Goal: Task Accomplishment & Management: Manage account settings

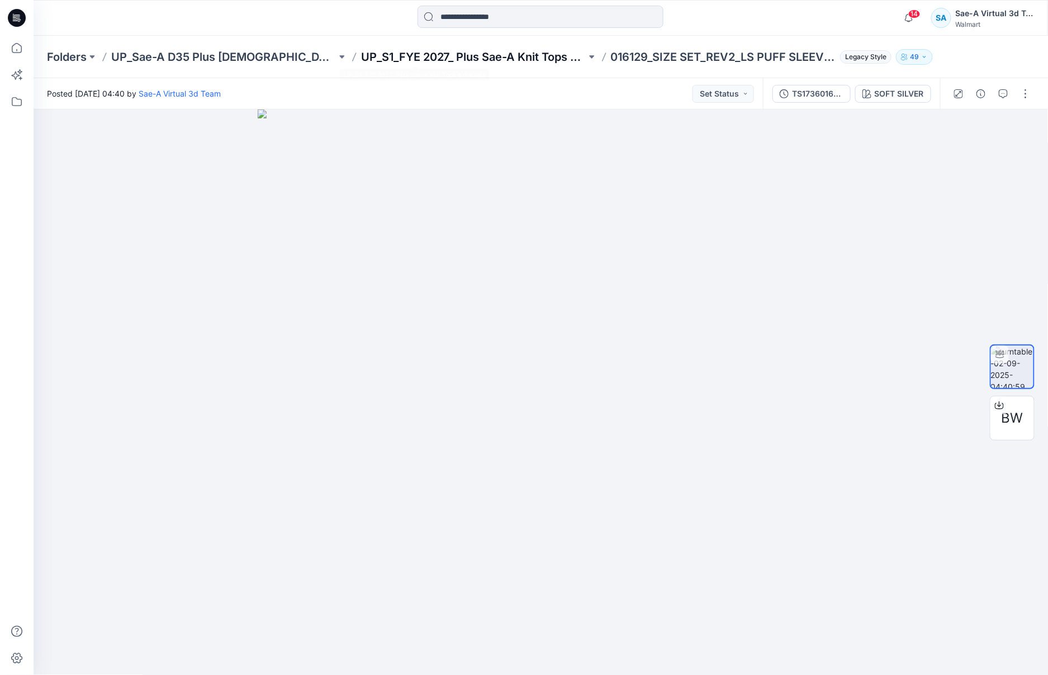
click at [370, 55] on p "UP_S1_FYE 2027_ Plus Sae-A Knit Tops & dresses" at bounding box center [473, 57] width 225 height 16
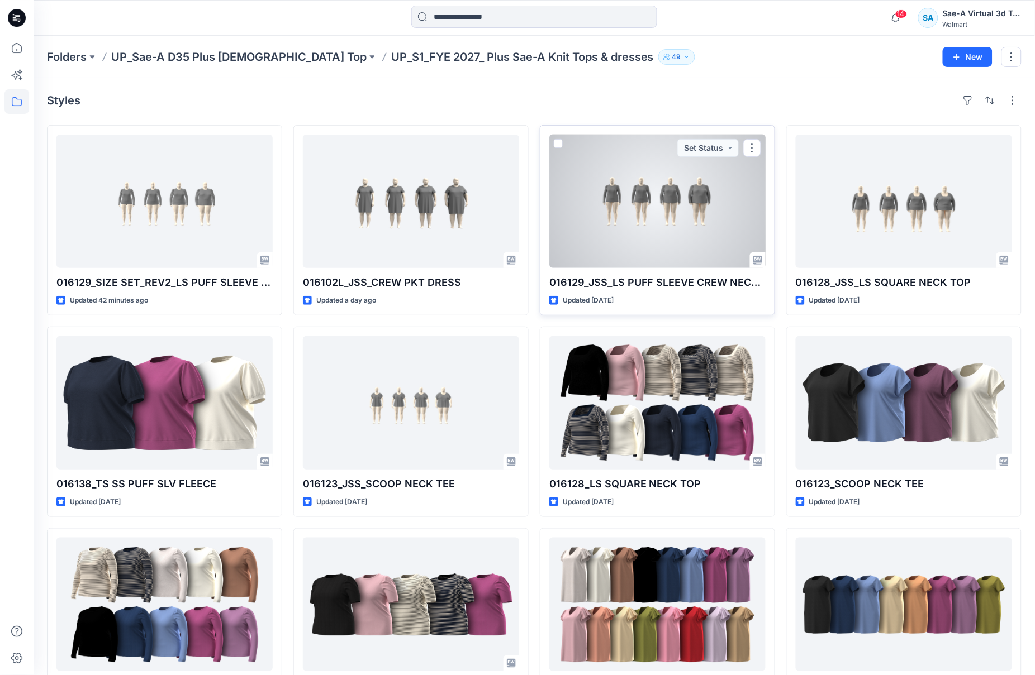
click at [646, 237] on div at bounding box center [657, 202] width 216 height 134
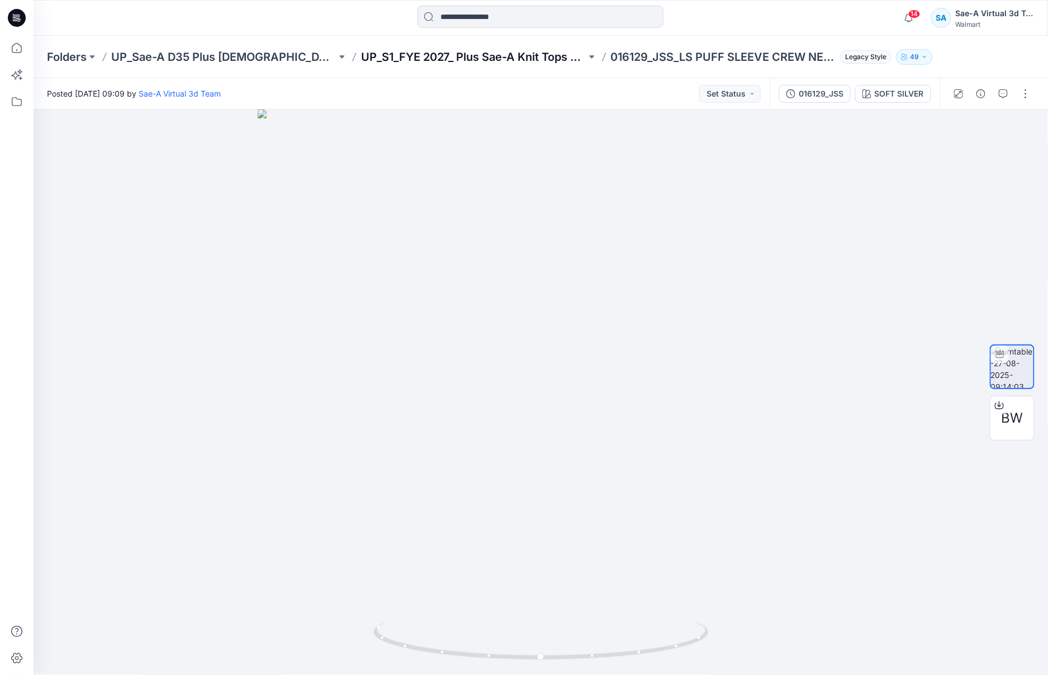
click at [410, 63] on p "UP_S1_FYE 2027_ Plus Sae-A Knit Tops & dresses" at bounding box center [473, 57] width 225 height 16
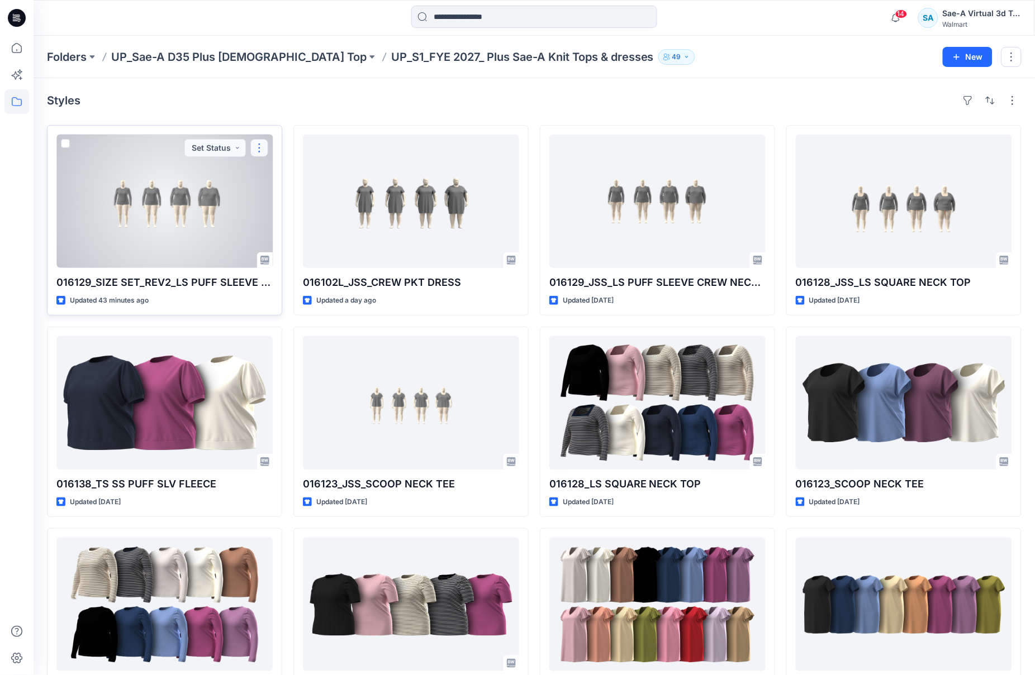
click at [256, 146] on button "button" at bounding box center [259, 148] width 18 height 18
click at [280, 172] on p "Edit" at bounding box center [280, 175] width 14 height 12
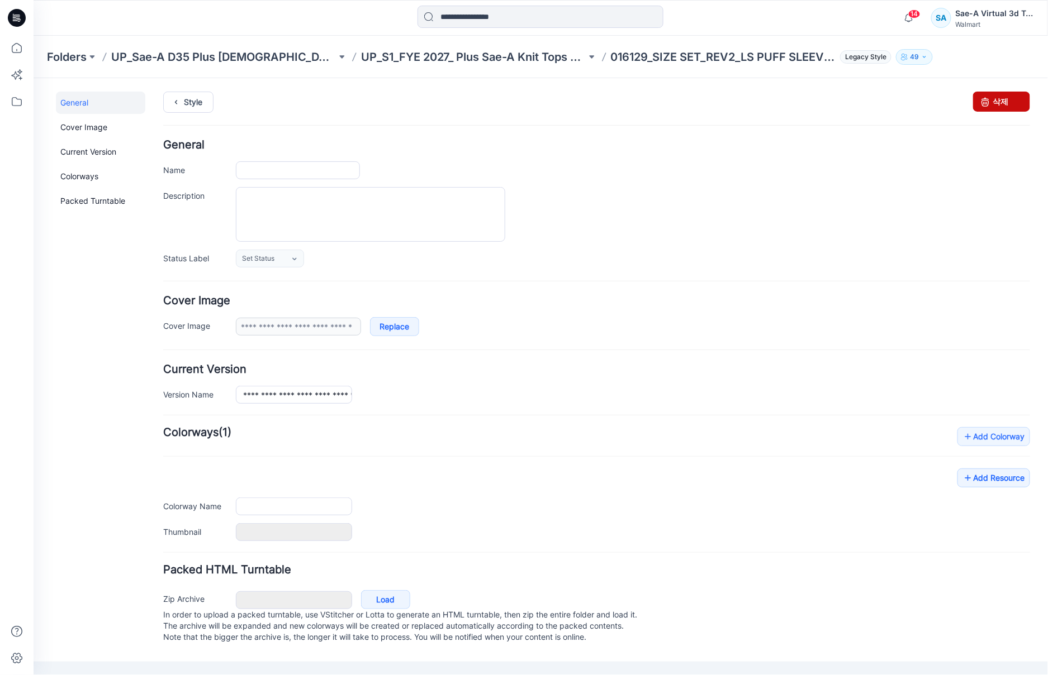
click at [1010, 99] on link "삭제" at bounding box center [1000, 101] width 57 height 20
type input "**********"
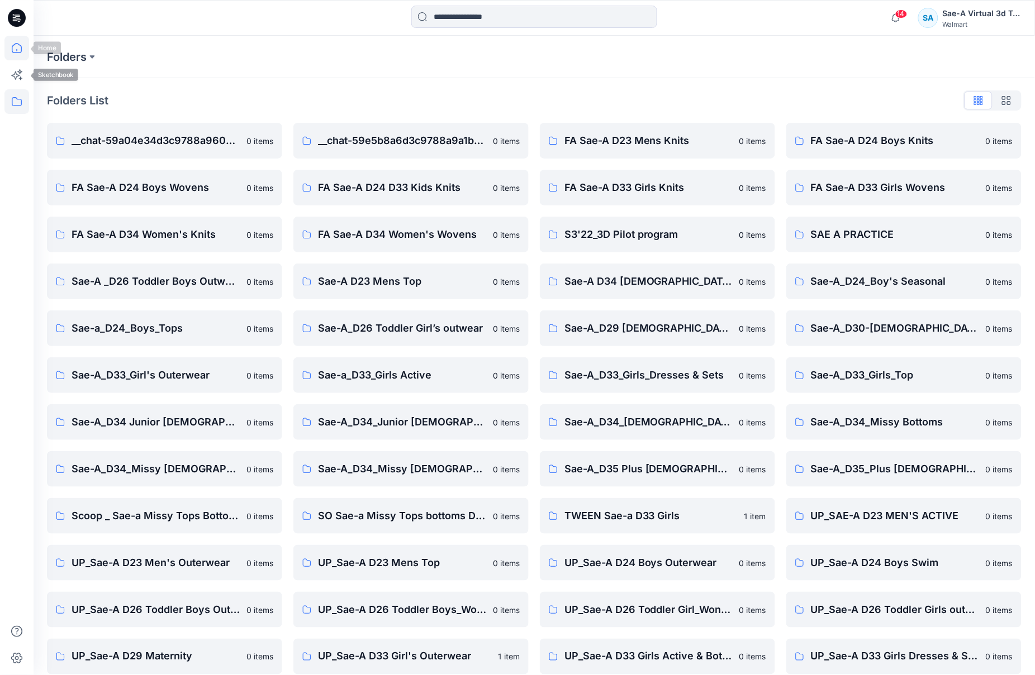
click at [21, 56] on icon at bounding box center [16, 48] width 25 height 25
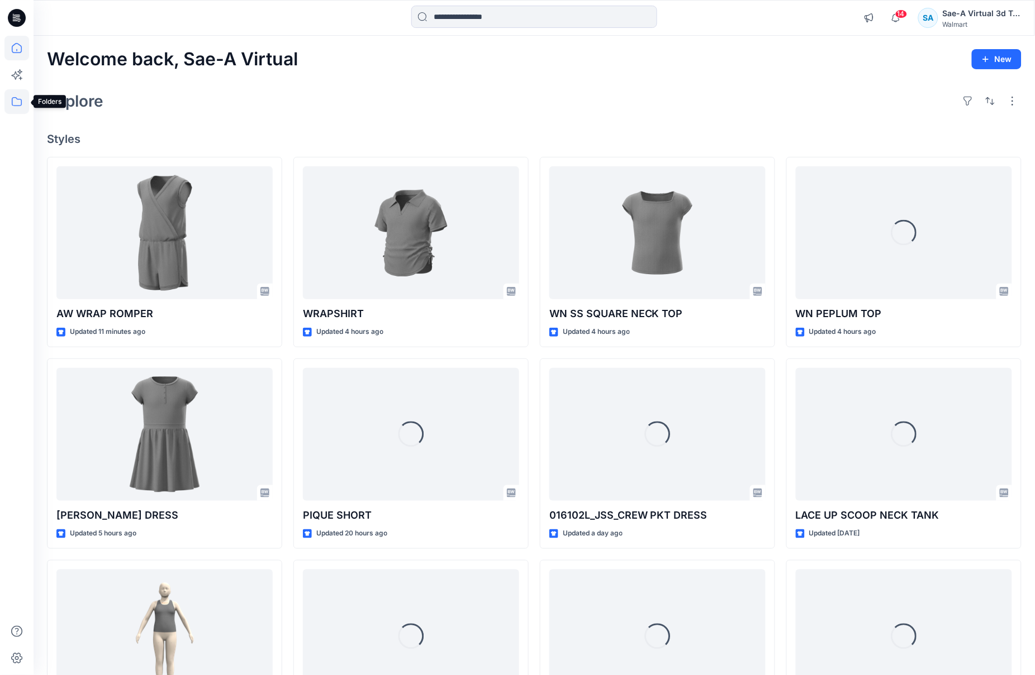
click at [18, 103] on icon at bounding box center [16, 101] width 25 height 25
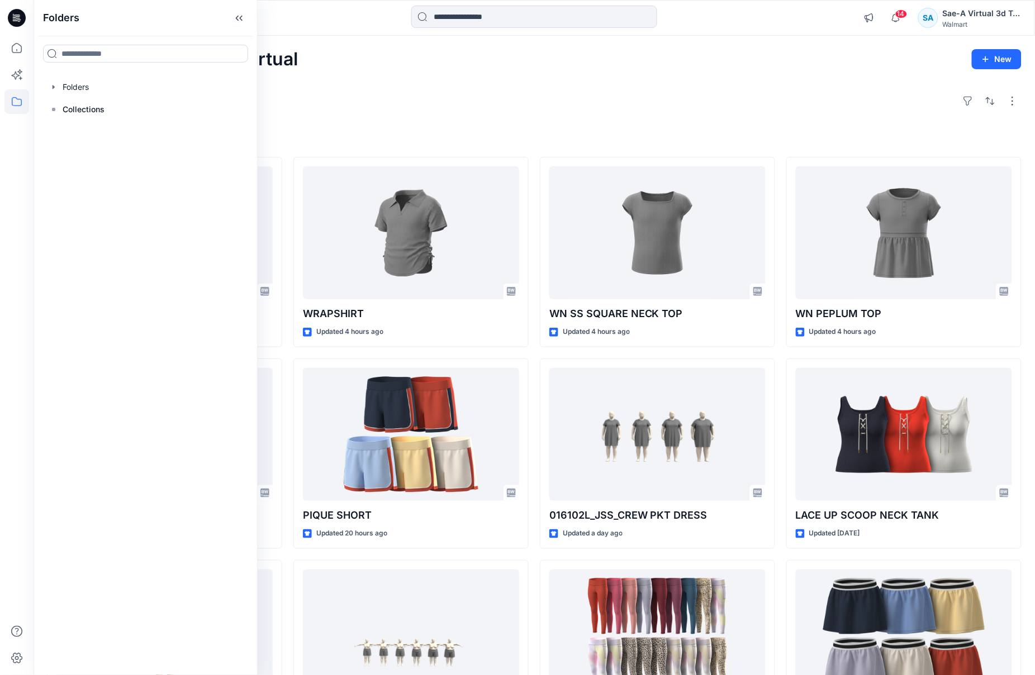
click at [547, 70] on div "Welcome back, Sae-A Virtual New Explore Styles AW WRAP ROMPER Updated 11 minute…" at bounding box center [534, 420] width 1001 height 769
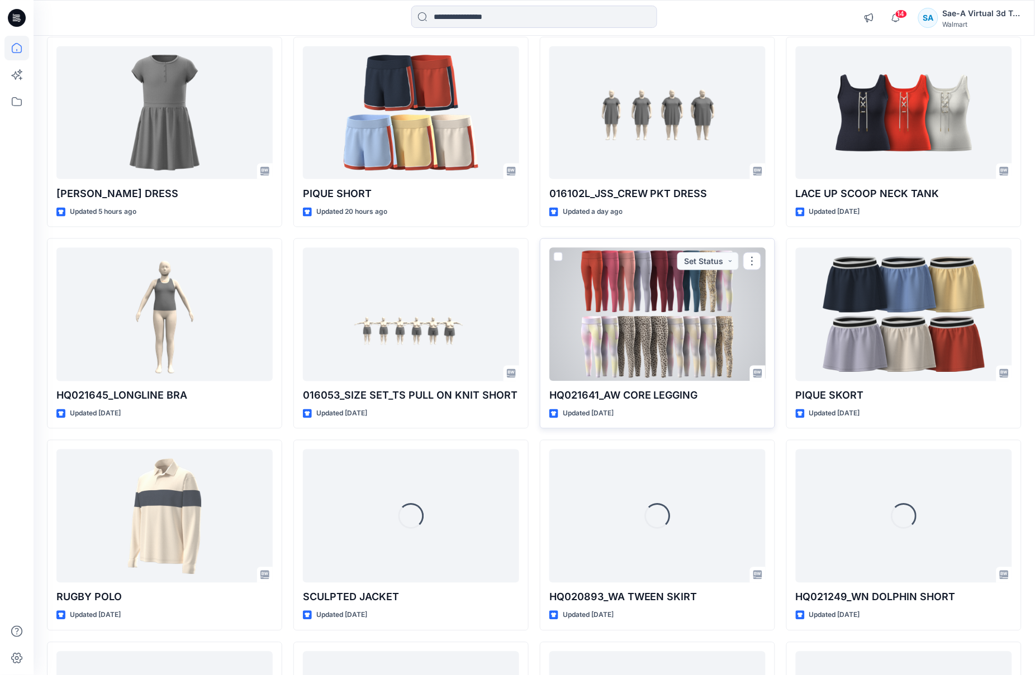
scroll to position [716, 0]
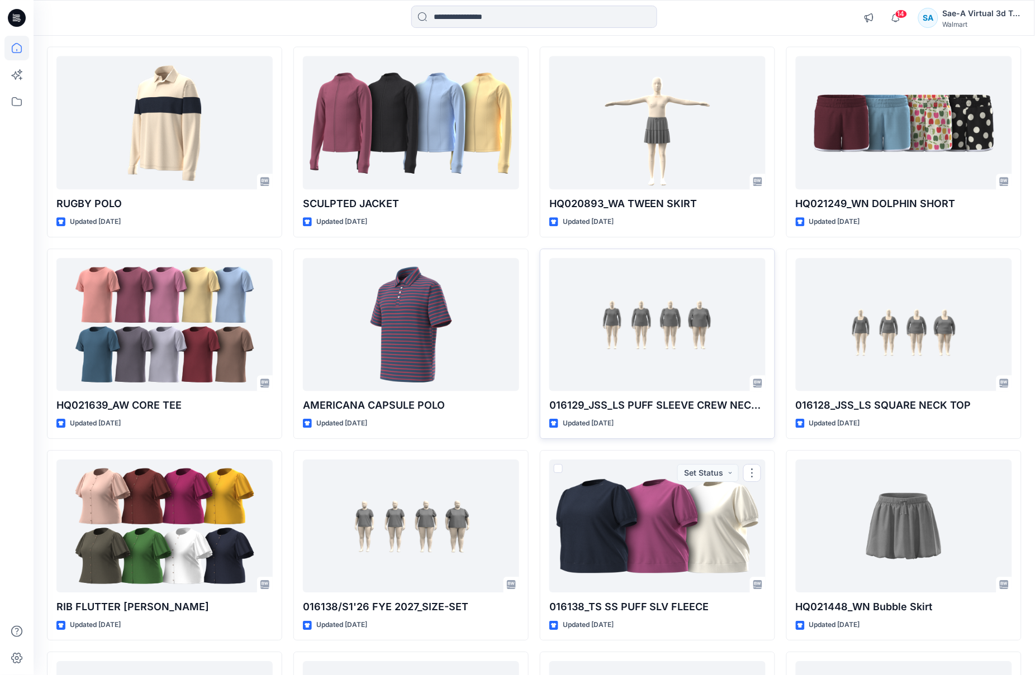
click at [636, 367] on div at bounding box center [657, 325] width 216 height 134
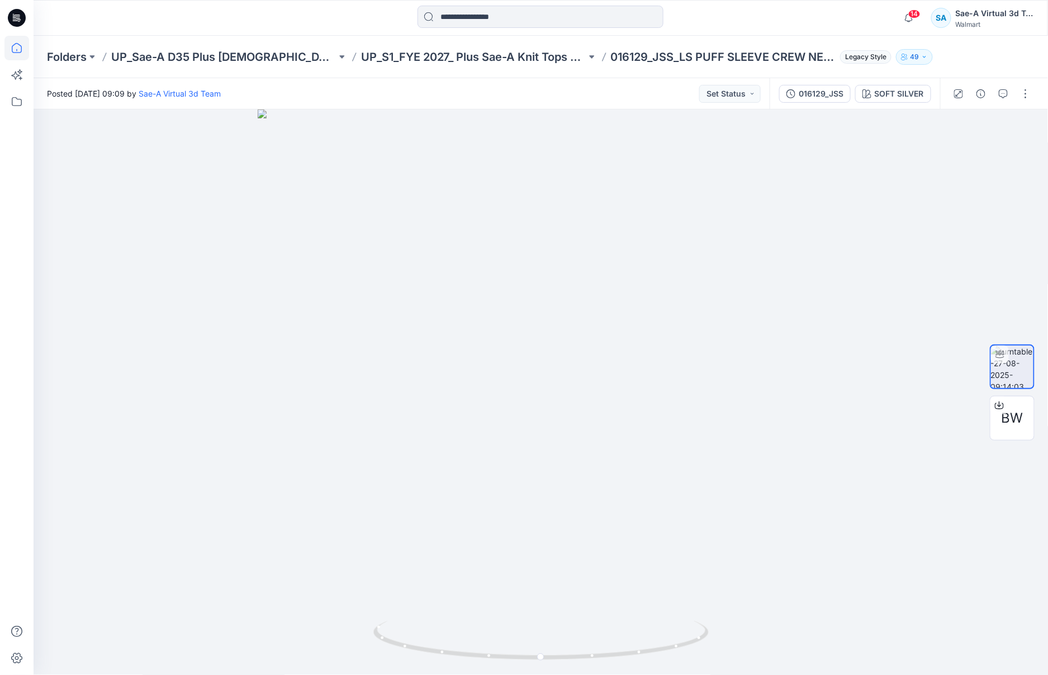
click at [18, 49] on icon at bounding box center [16, 48] width 25 height 25
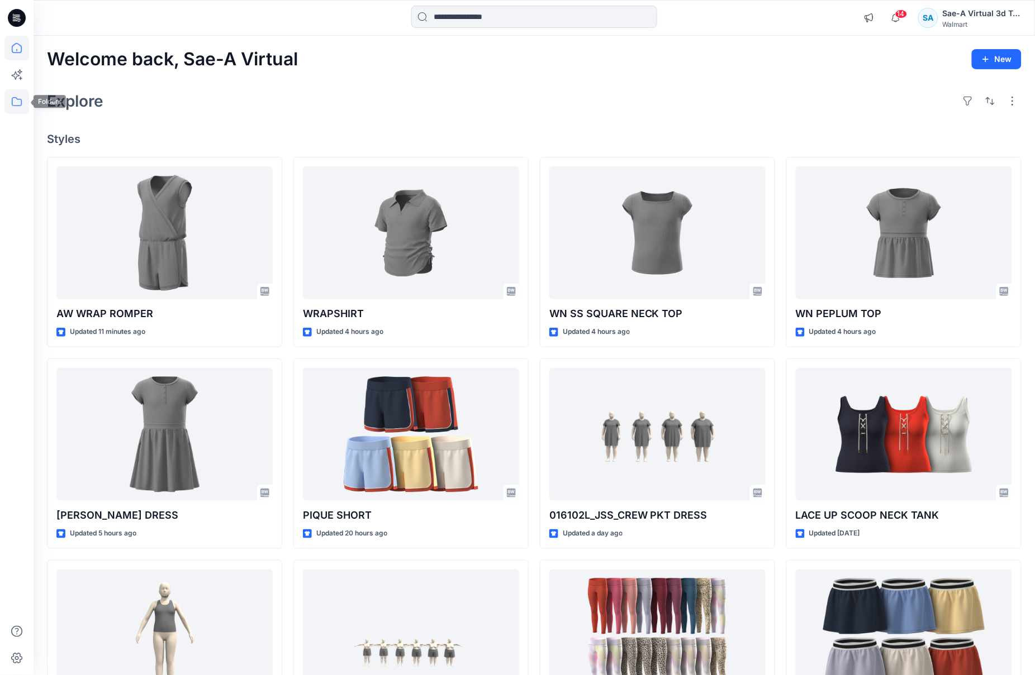
click at [21, 102] on icon at bounding box center [17, 101] width 10 height 9
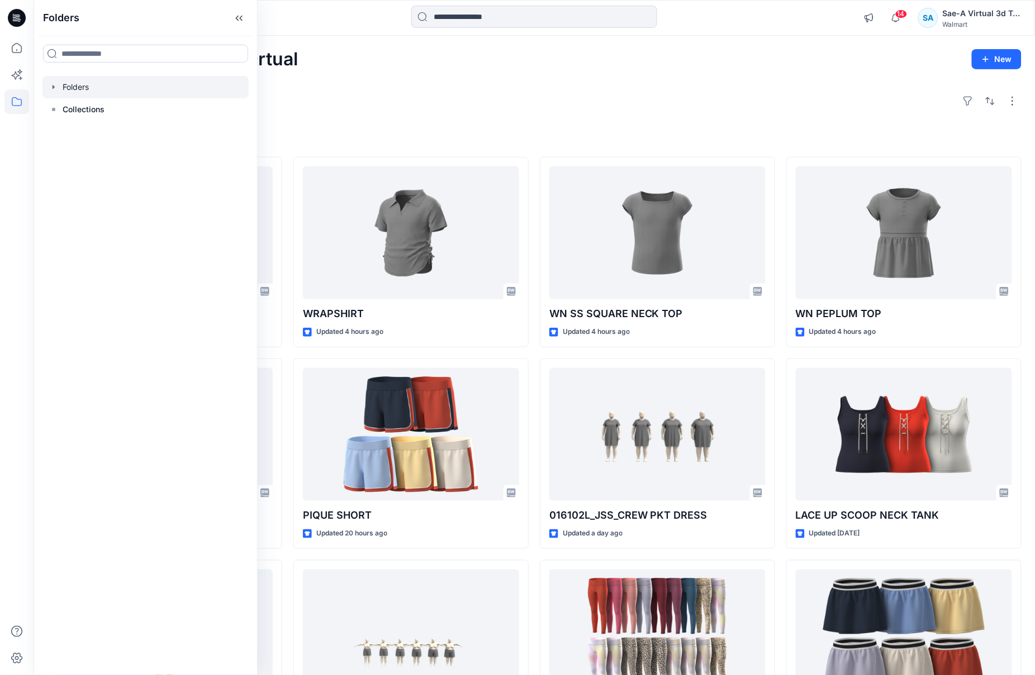
click at [50, 89] on icon "button" at bounding box center [53, 87] width 9 height 9
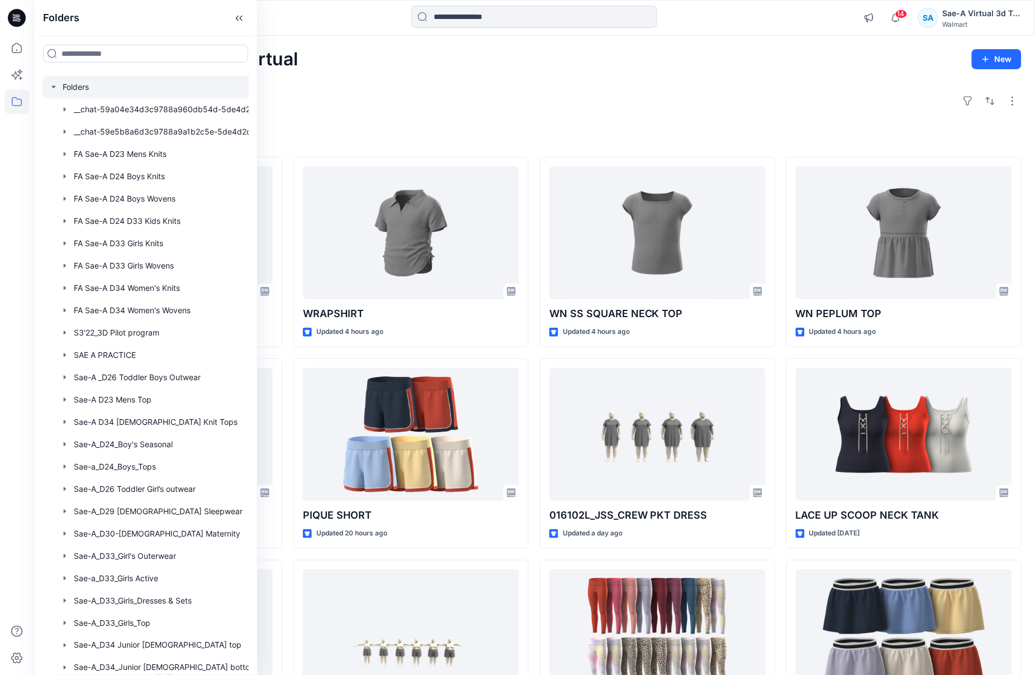
click at [50, 89] on icon "button" at bounding box center [53, 87] width 9 height 9
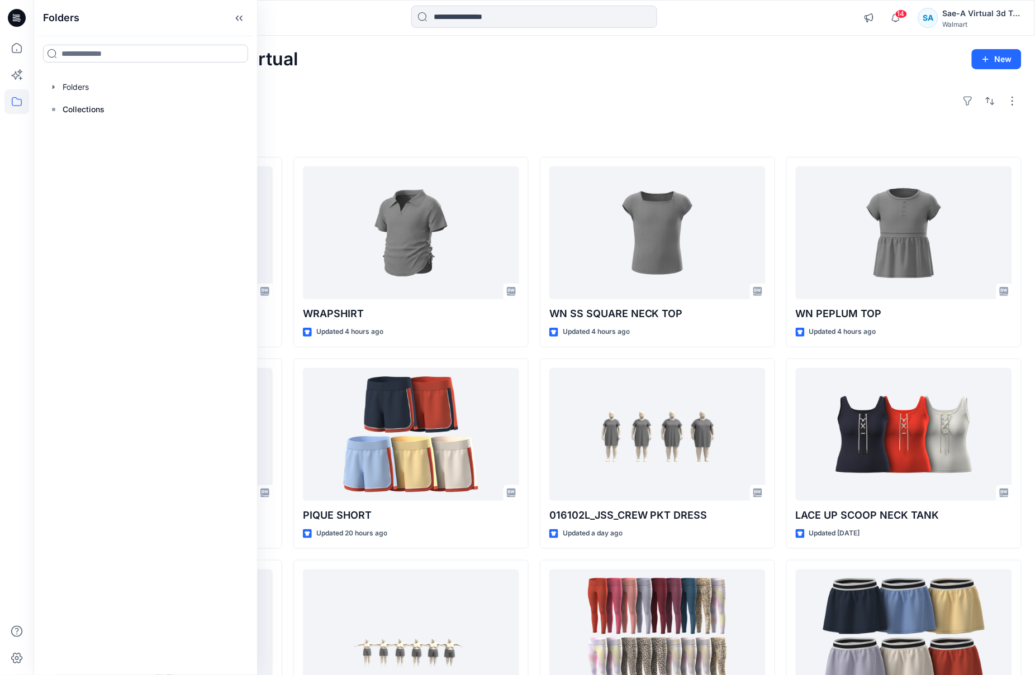
click at [81, 53] on input at bounding box center [145, 54] width 205 height 18
type input "*"
type input "*****"
click at [25, 53] on icon at bounding box center [16, 48] width 25 height 25
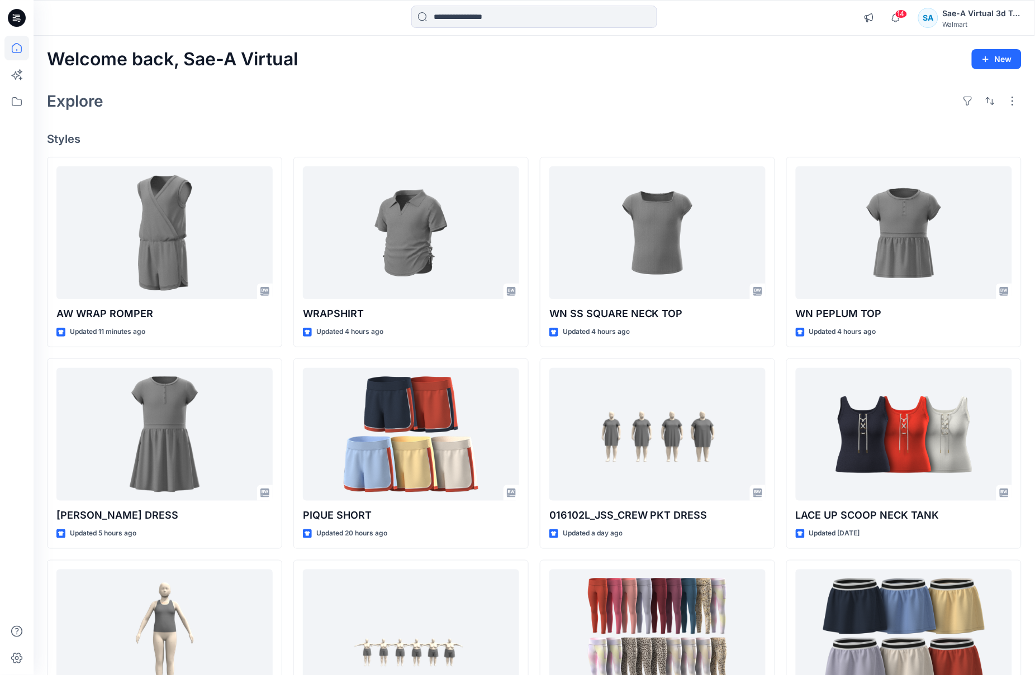
click at [24, 10] on icon at bounding box center [17, 18] width 18 height 36
click at [18, 47] on icon at bounding box center [16, 48] width 25 height 25
click at [16, 98] on icon at bounding box center [17, 101] width 10 height 9
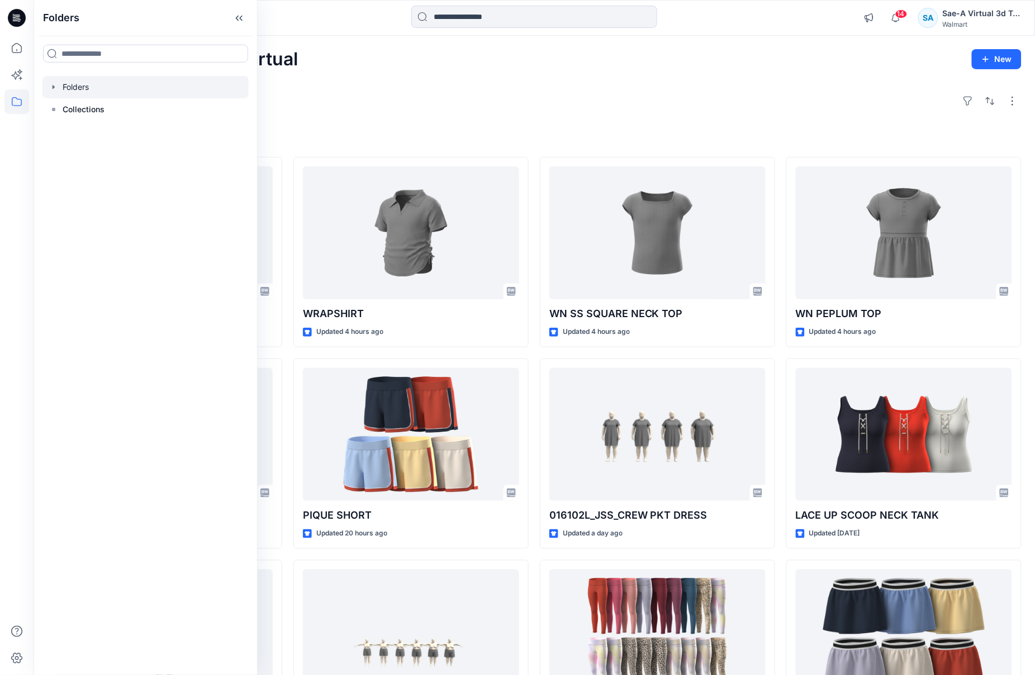
click at [53, 83] on icon "button" at bounding box center [53, 87] width 9 height 9
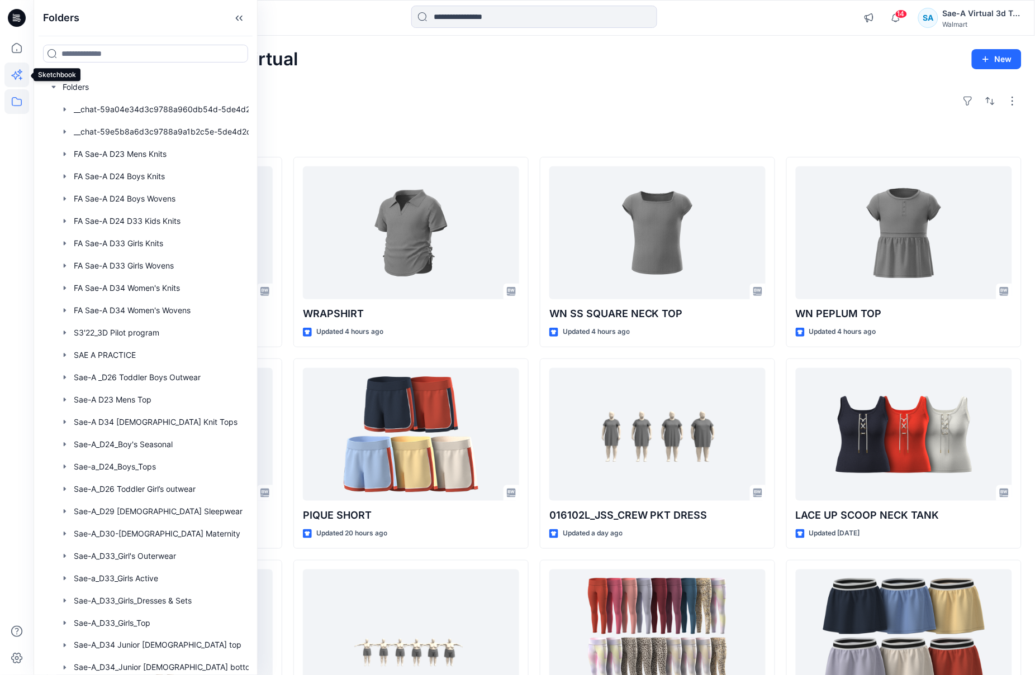
click at [23, 75] on icon at bounding box center [16, 75] width 25 height 25
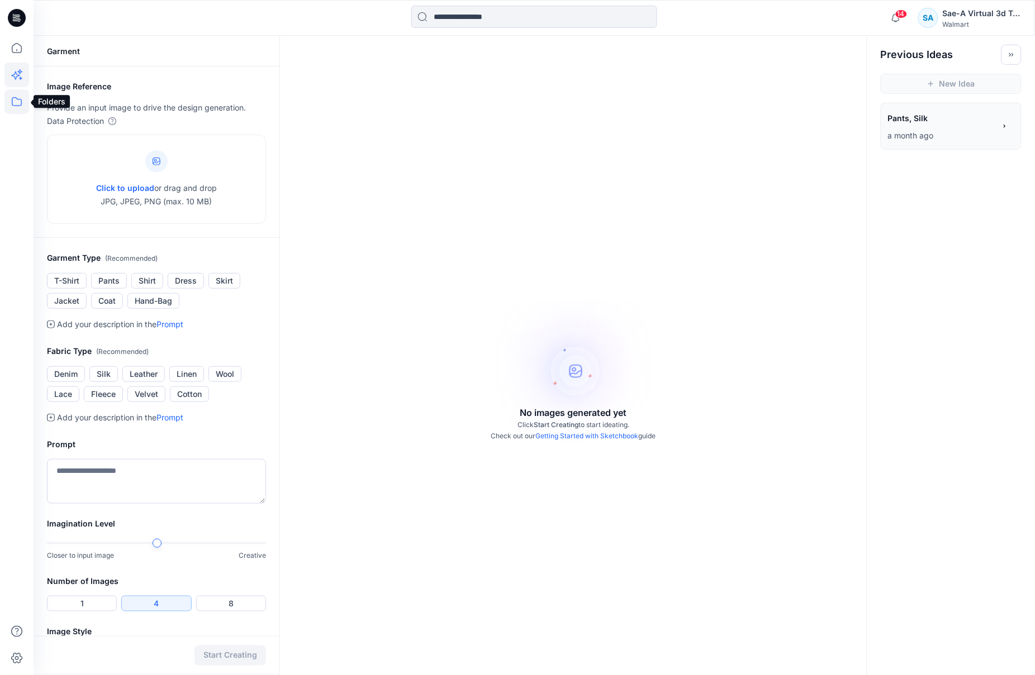
click at [16, 102] on icon at bounding box center [16, 101] width 25 height 25
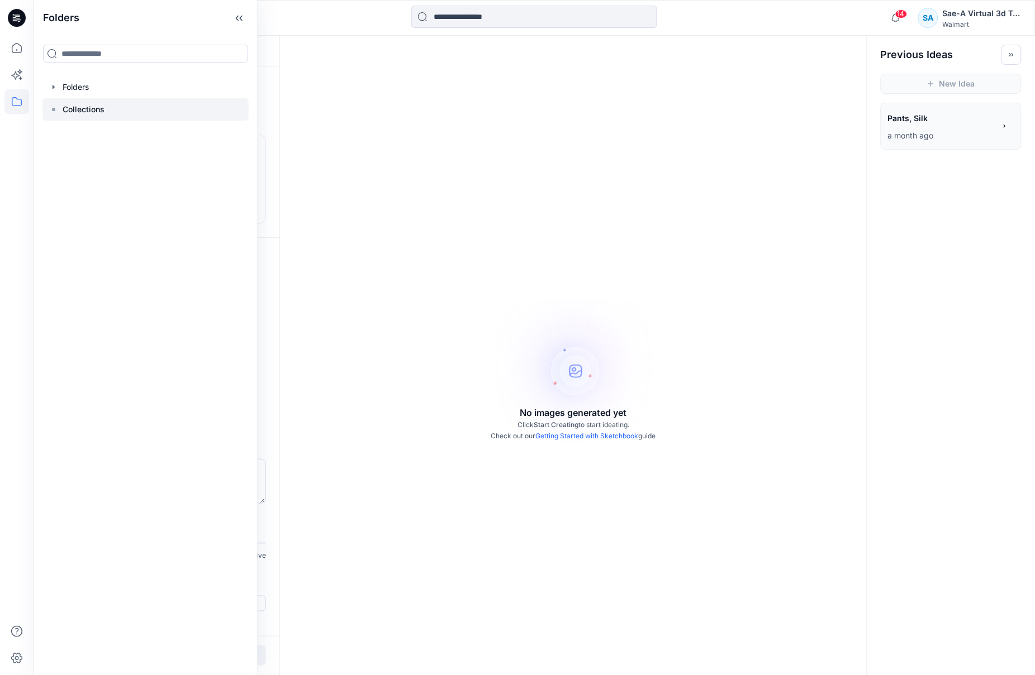
click at [55, 106] on icon at bounding box center [53, 109] width 9 height 9
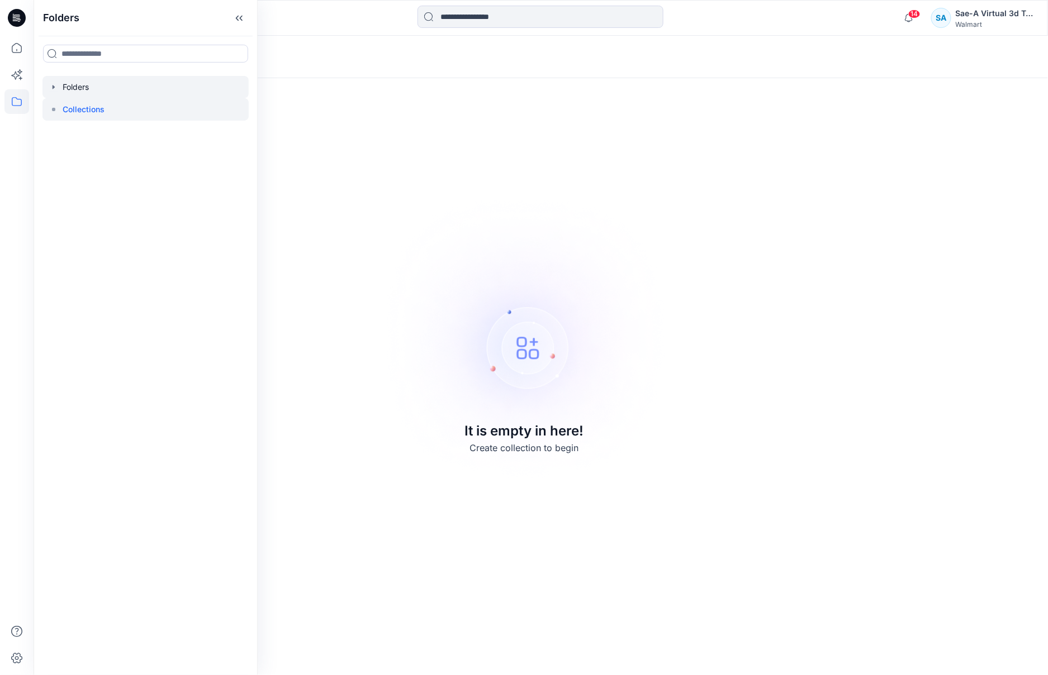
click at [52, 87] on icon "button" at bounding box center [53, 87] width 9 height 9
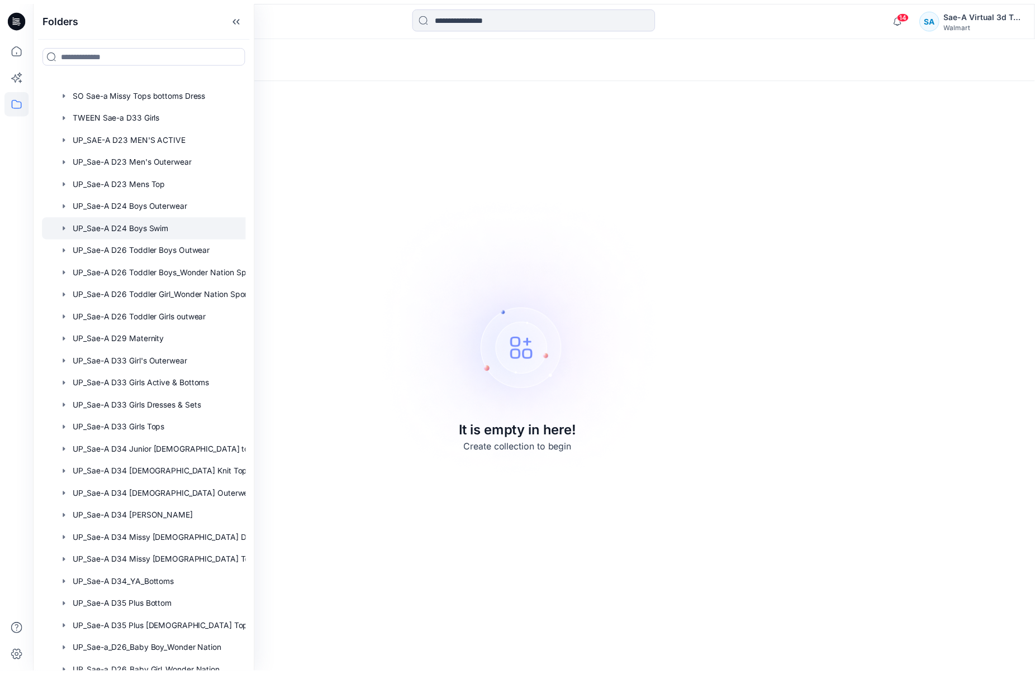
scroll to position [786, 0]
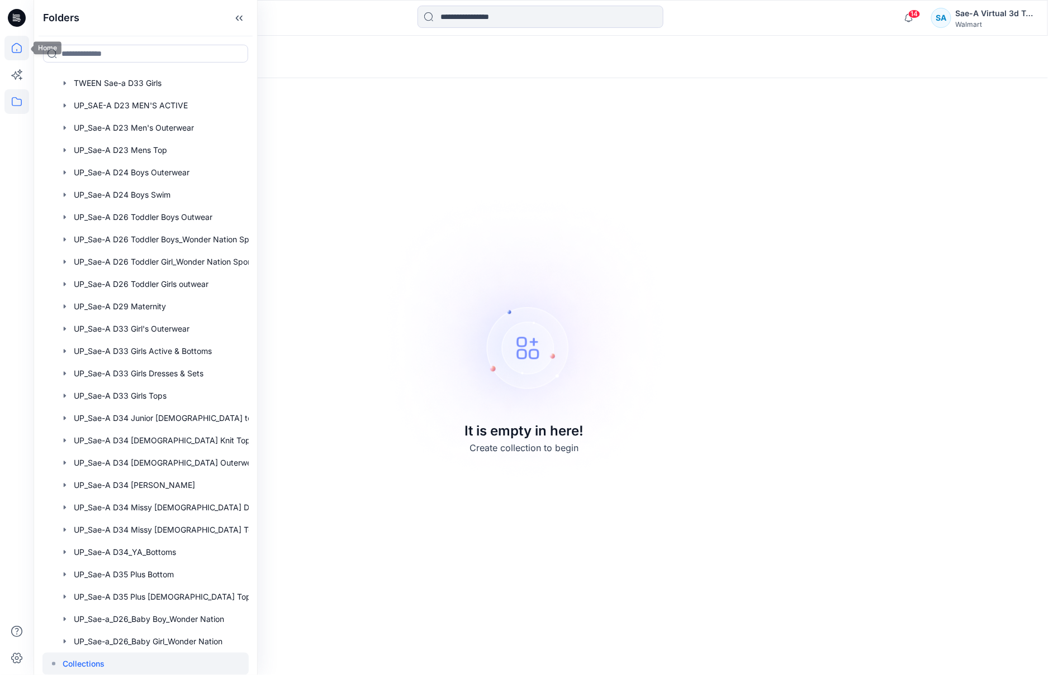
click at [18, 40] on icon at bounding box center [16, 48] width 25 height 25
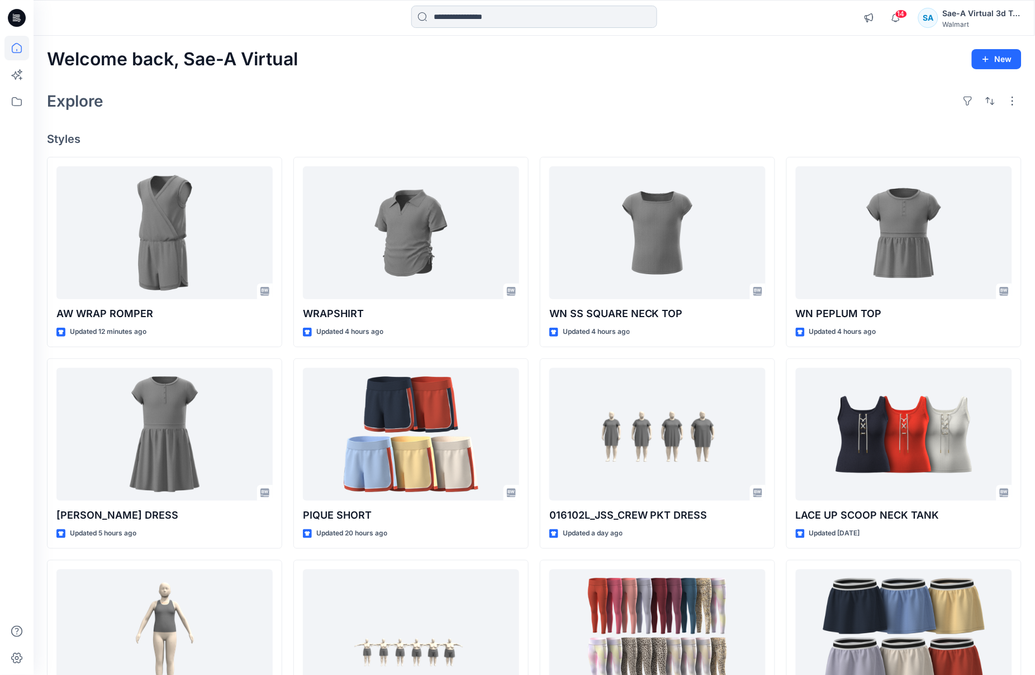
drag, startPoint x: 512, startPoint y: 28, endPoint x: 520, endPoint y: 25, distance: 8.5
click at [518, 26] on div at bounding box center [534, 18] width 246 height 25
click at [542, 16] on input at bounding box center [534, 17] width 246 height 22
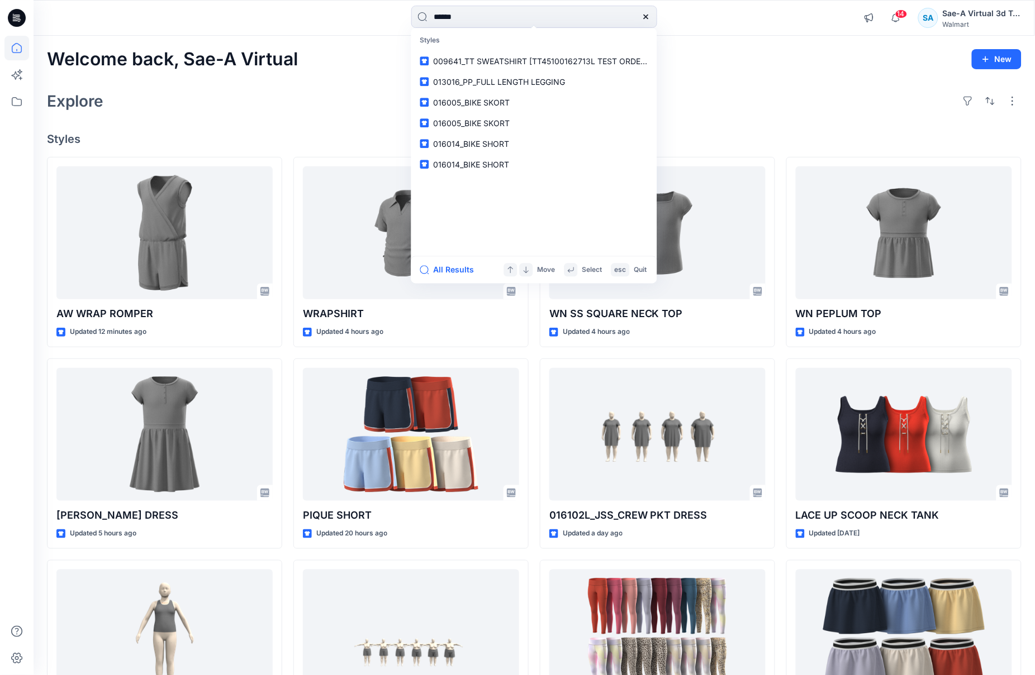
type input "*******"
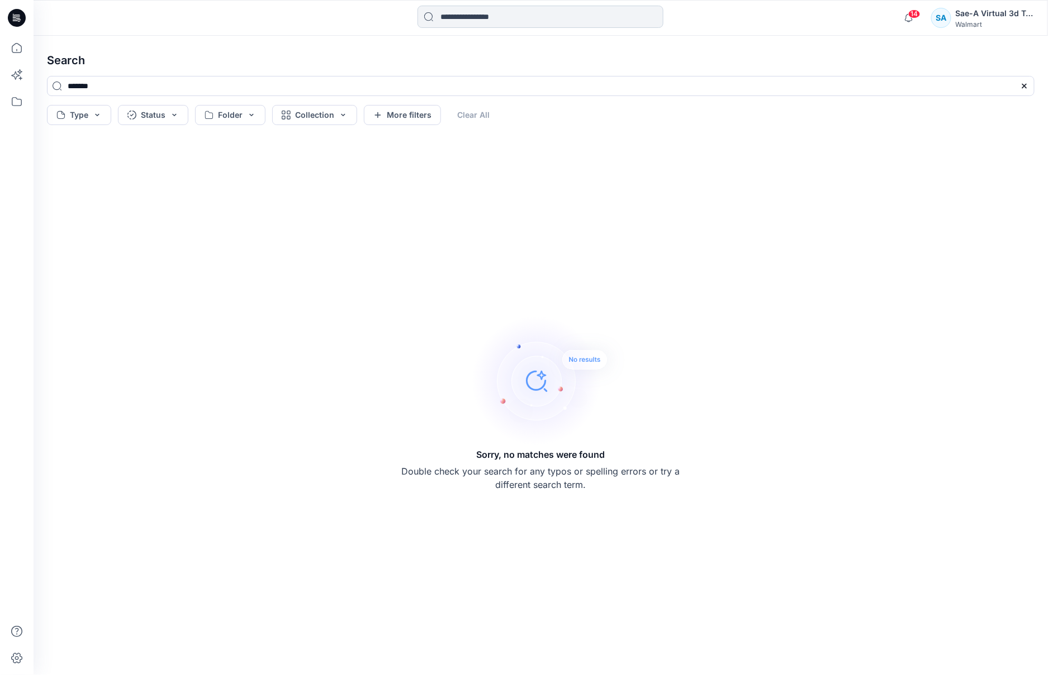
click at [467, 18] on input at bounding box center [540, 17] width 246 height 22
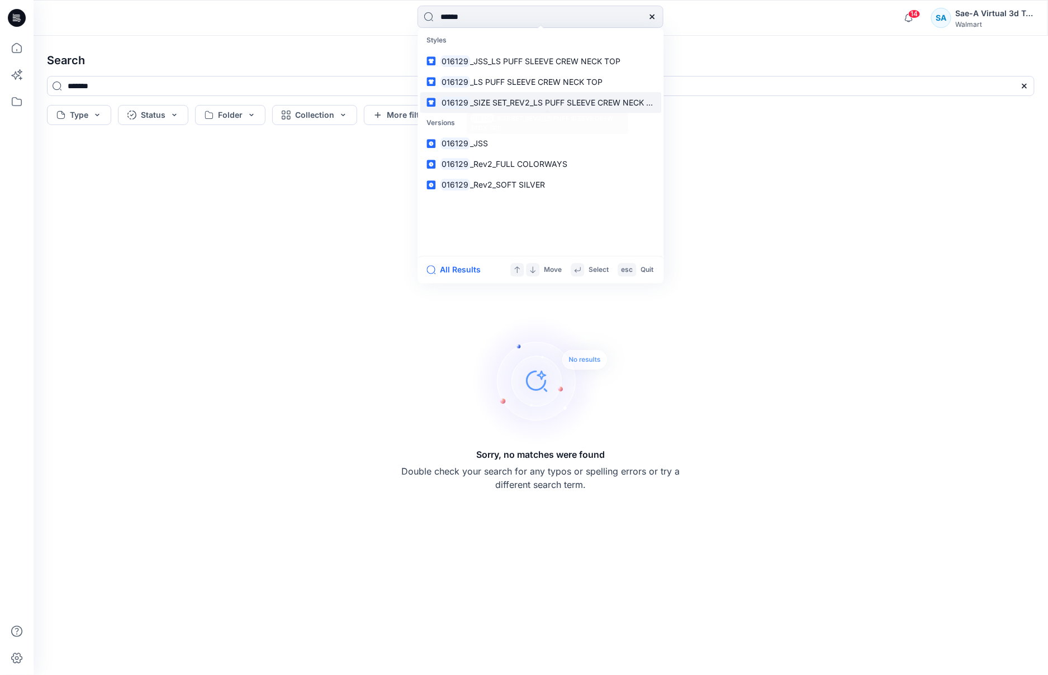
type input "******"
click at [607, 102] on span "_SIZE SET_REV2_LS PUFF SLEEVE CREW NECK TOP" at bounding box center [566, 102] width 192 height 9
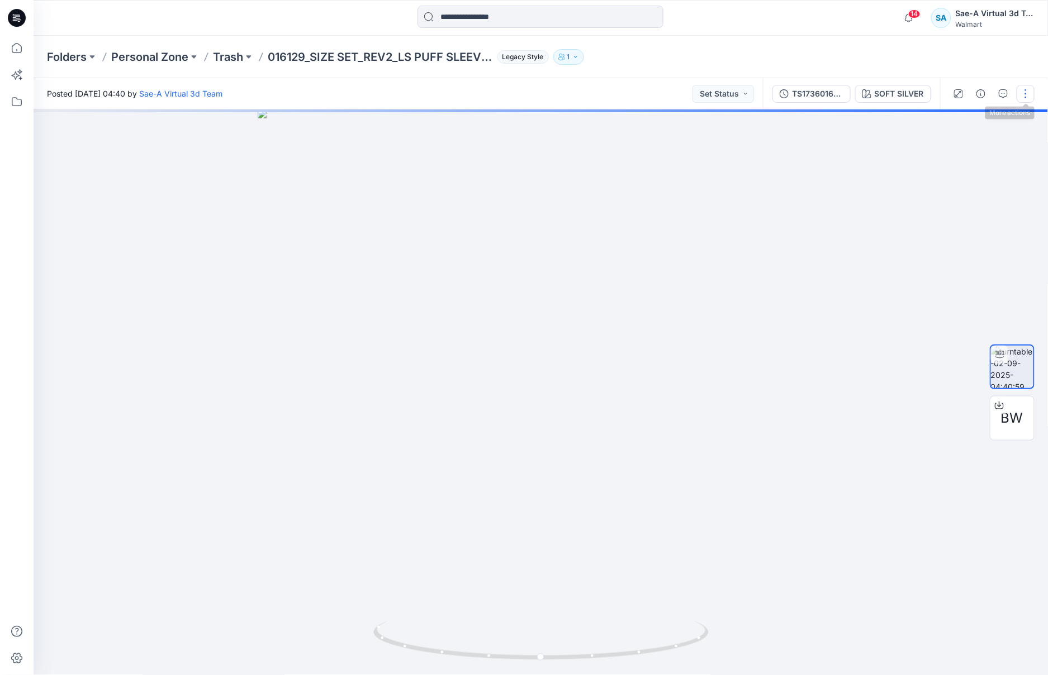
click at [1024, 94] on button "button" at bounding box center [1025, 94] width 18 height 18
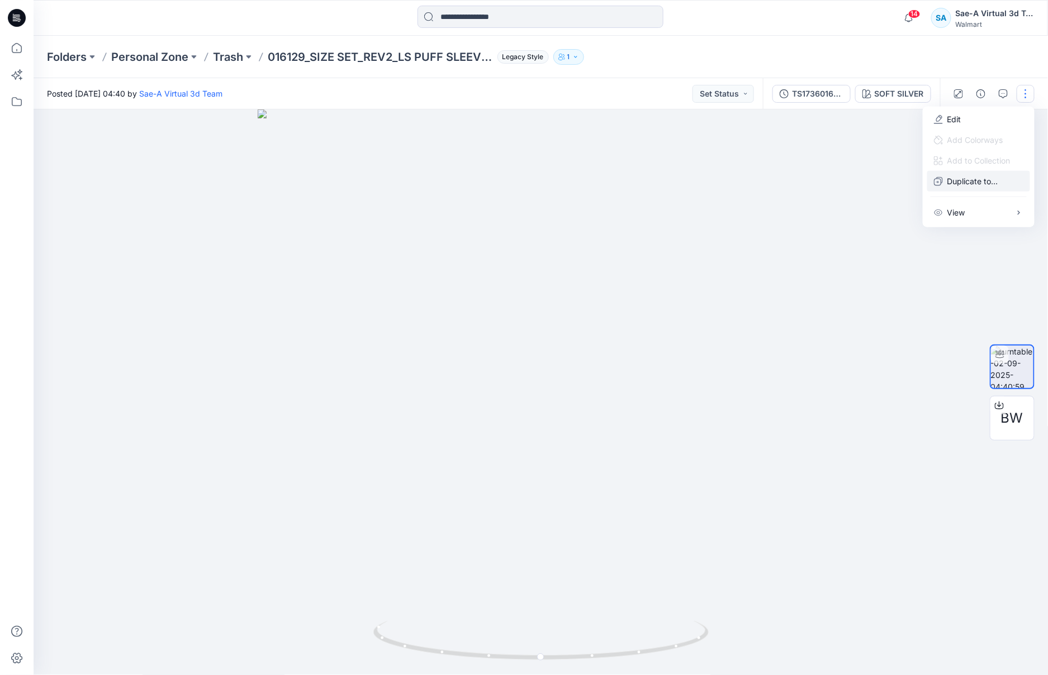
click at [975, 183] on p "Duplicate to..." at bounding box center [972, 181] width 51 height 12
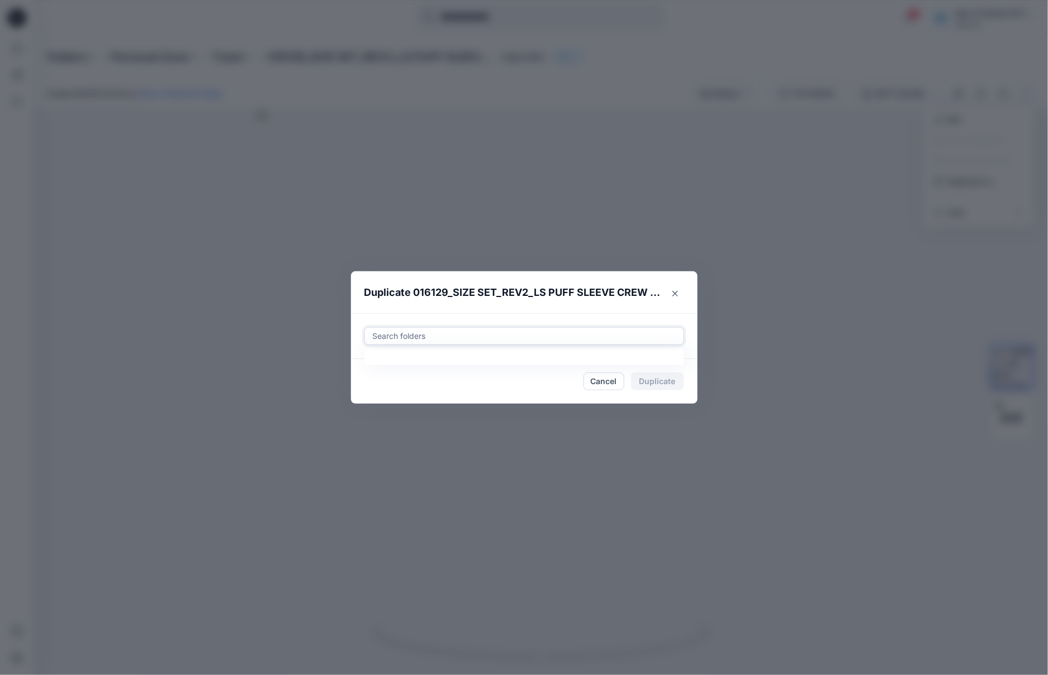
click at [534, 336] on div at bounding box center [524, 336] width 305 height 13
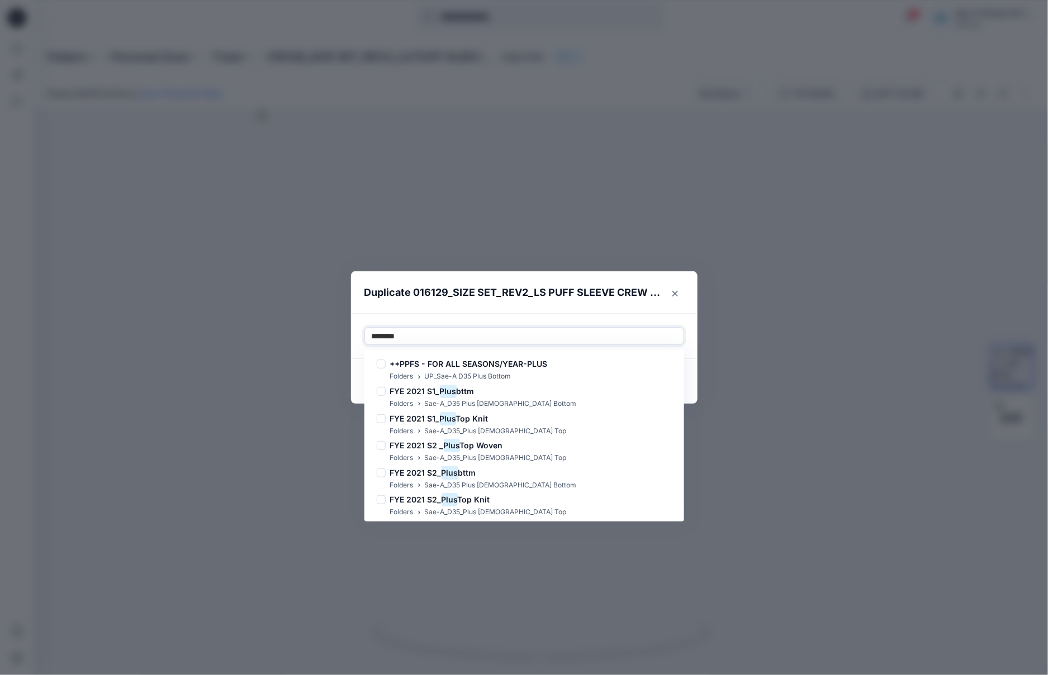
type input "*********"
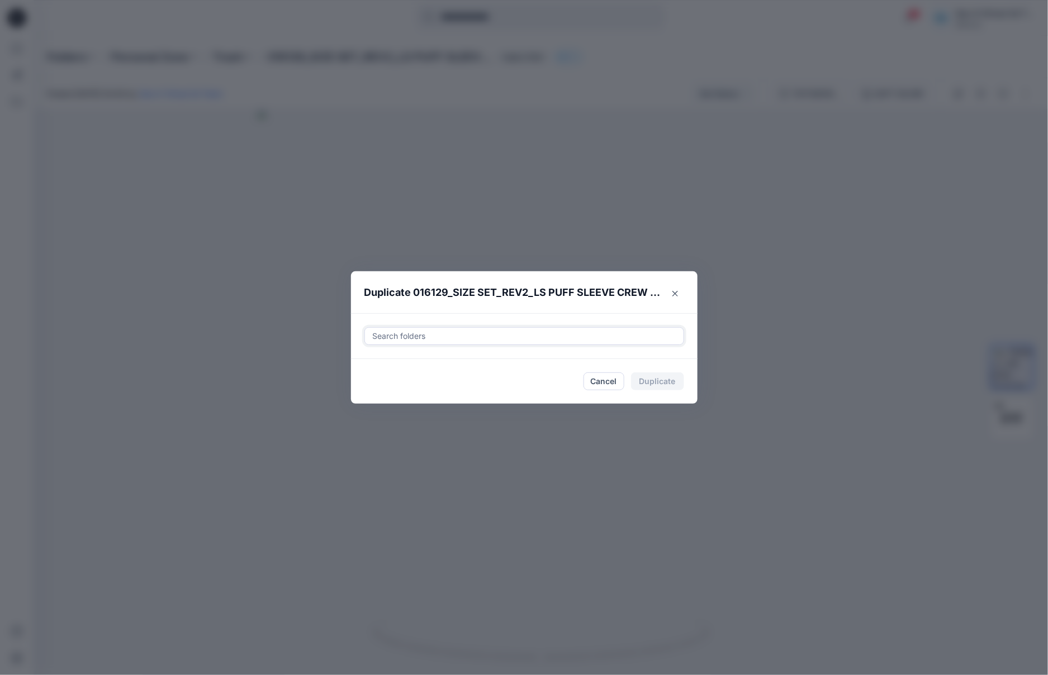
drag, startPoint x: 417, startPoint y: 338, endPoint x: 361, endPoint y: 342, distance: 56.0
click at [361, 342] on div "Search folders" at bounding box center [524, 336] width 346 height 46
click at [439, 335] on div at bounding box center [524, 336] width 305 height 13
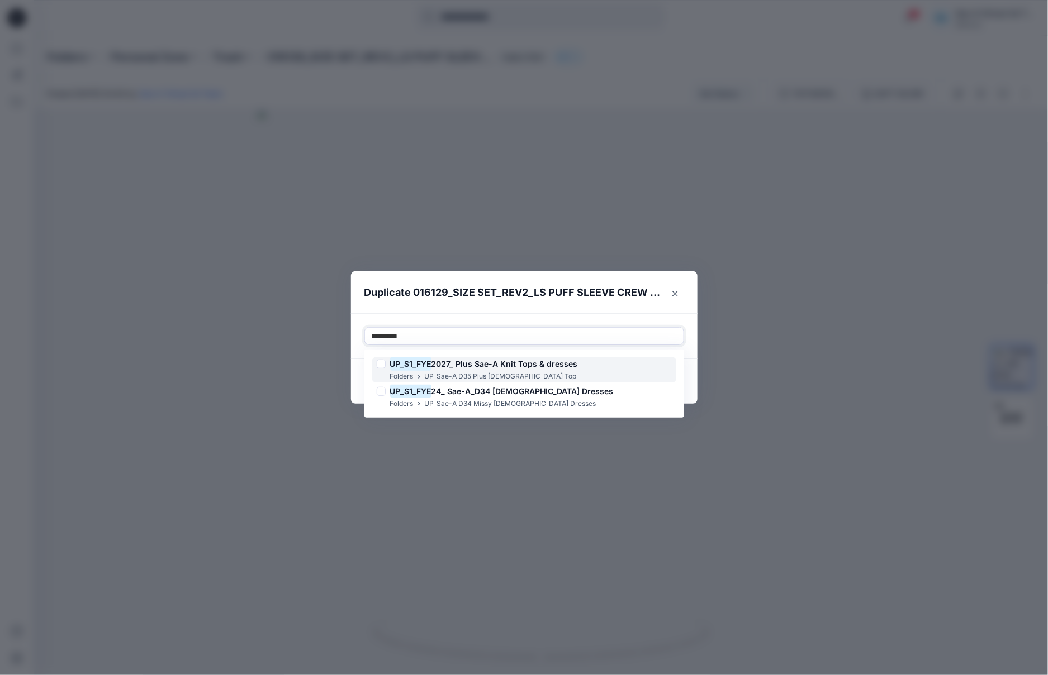
click at [454, 368] on span "2027_ Plus Sae-A Knit Tops & dresses" at bounding box center [504, 363] width 146 height 9
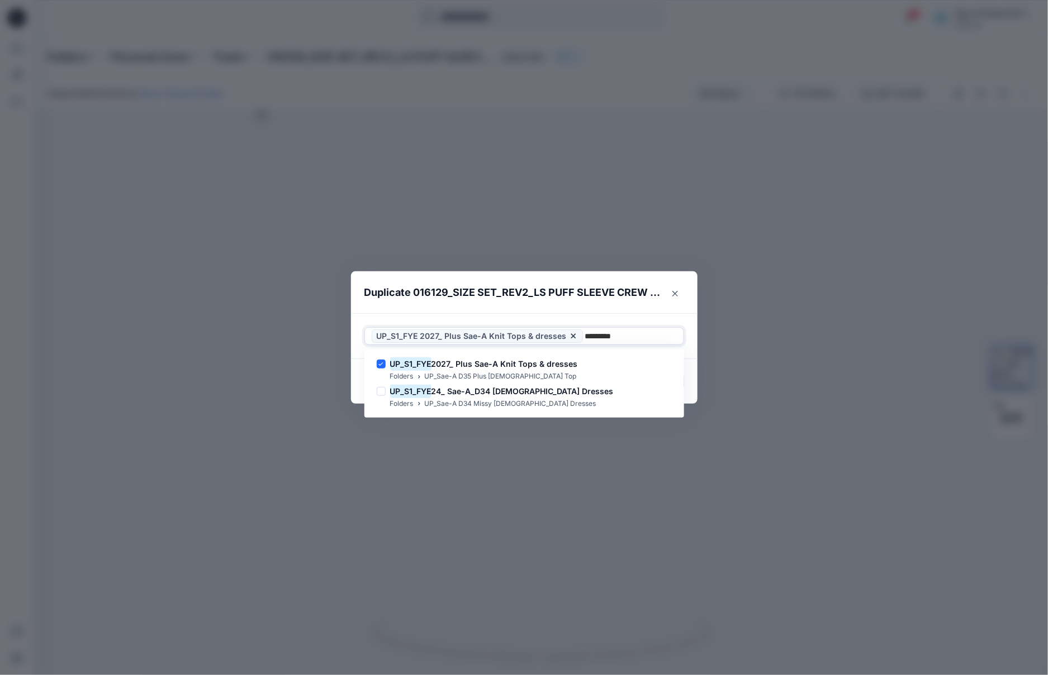
type input "*********"
click at [692, 361] on footer "Cancel Duplicate" at bounding box center [524, 381] width 346 height 45
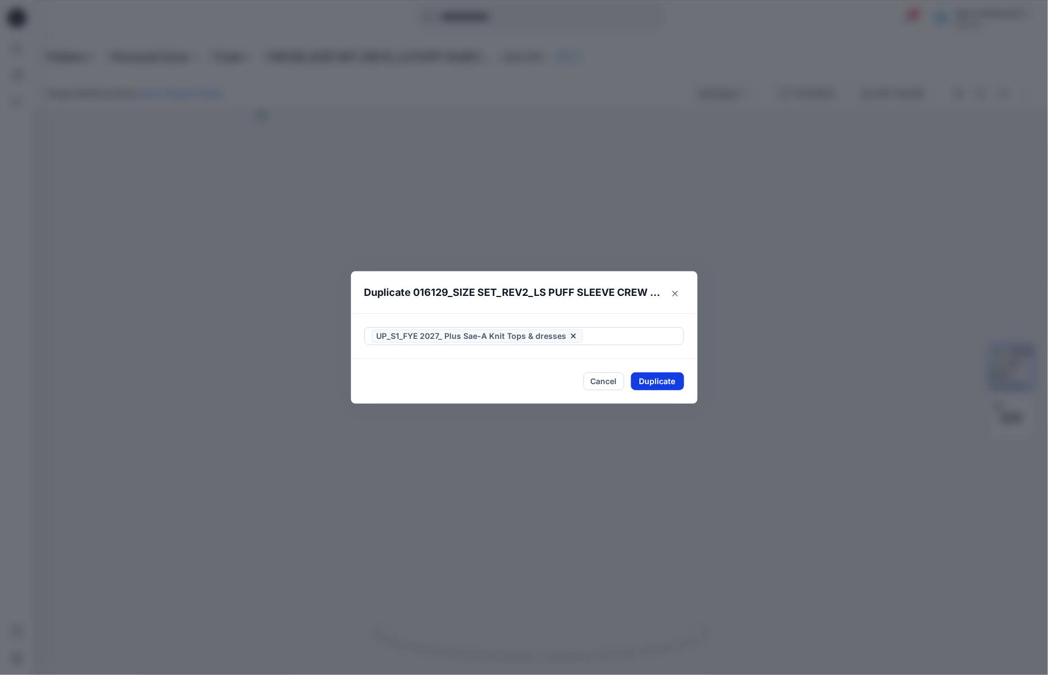
click at [669, 382] on button "Duplicate" at bounding box center [657, 382] width 53 height 18
click at [663, 382] on button "Close" at bounding box center [666, 382] width 36 height 18
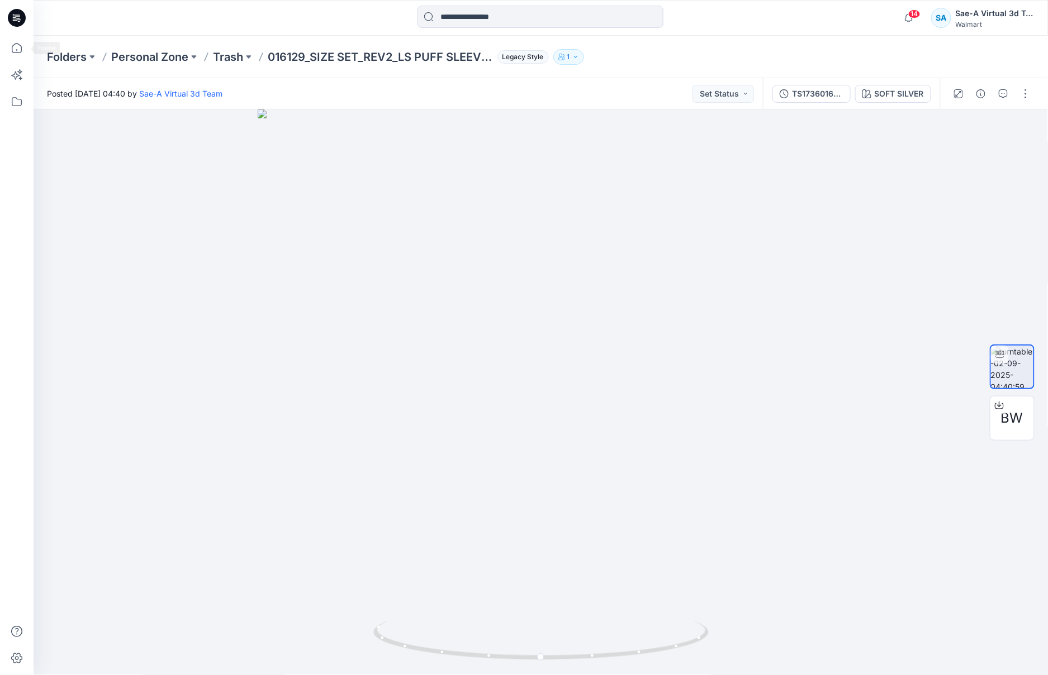
click at [19, 49] on icon at bounding box center [16, 48] width 25 height 25
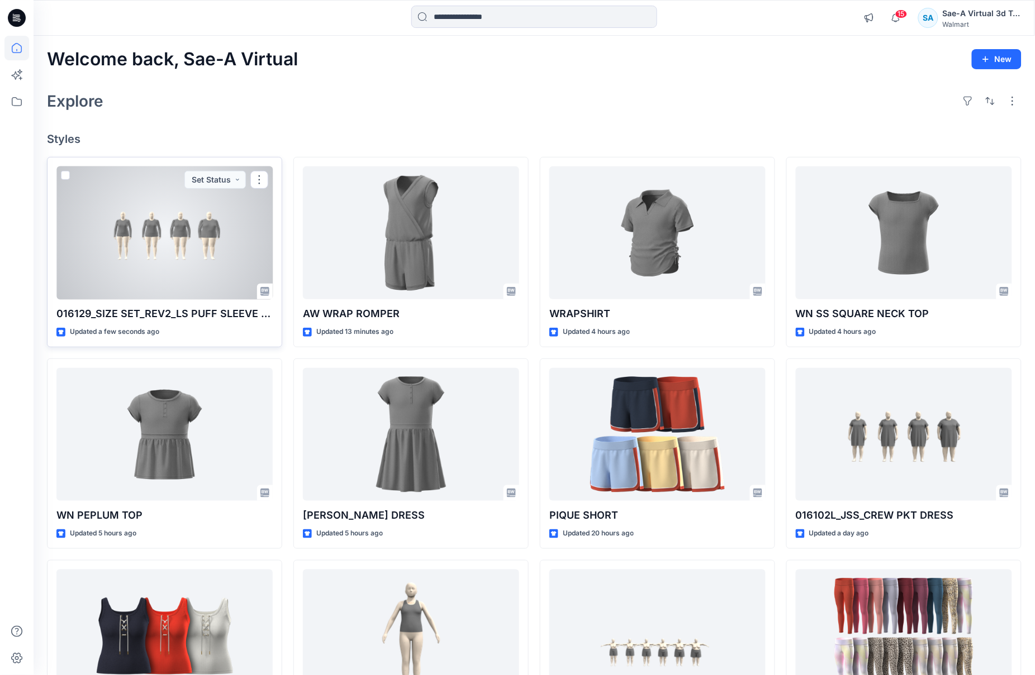
click at [190, 263] on div at bounding box center [164, 233] width 216 height 134
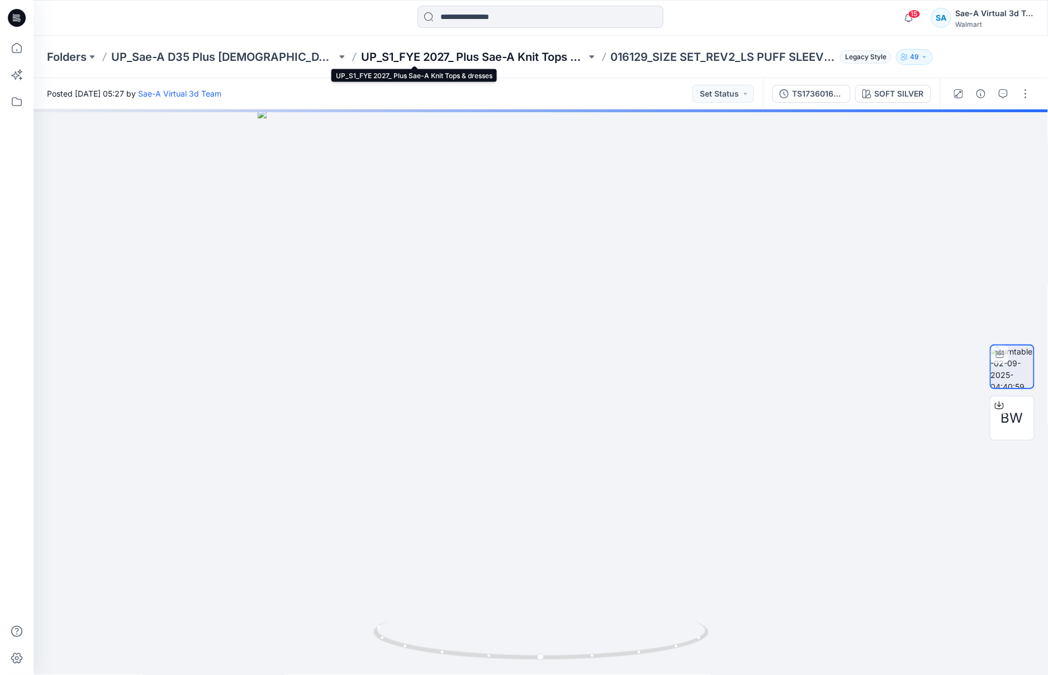
click at [470, 60] on p "UP_S1_FYE 2027_ Plus Sae-A Knit Tops & dresses" at bounding box center [473, 57] width 225 height 16
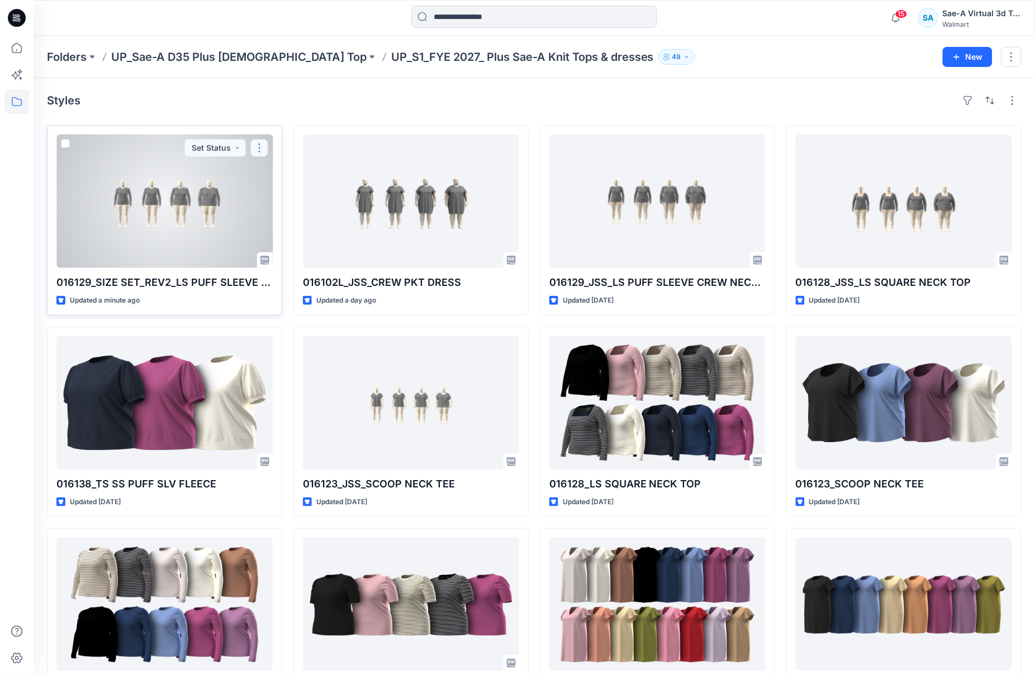
click at [259, 146] on button "button" at bounding box center [259, 148] width 18 height 18
click at [277, 173] on p "Edit" at bounding box center [280, 175] width 14 height 12
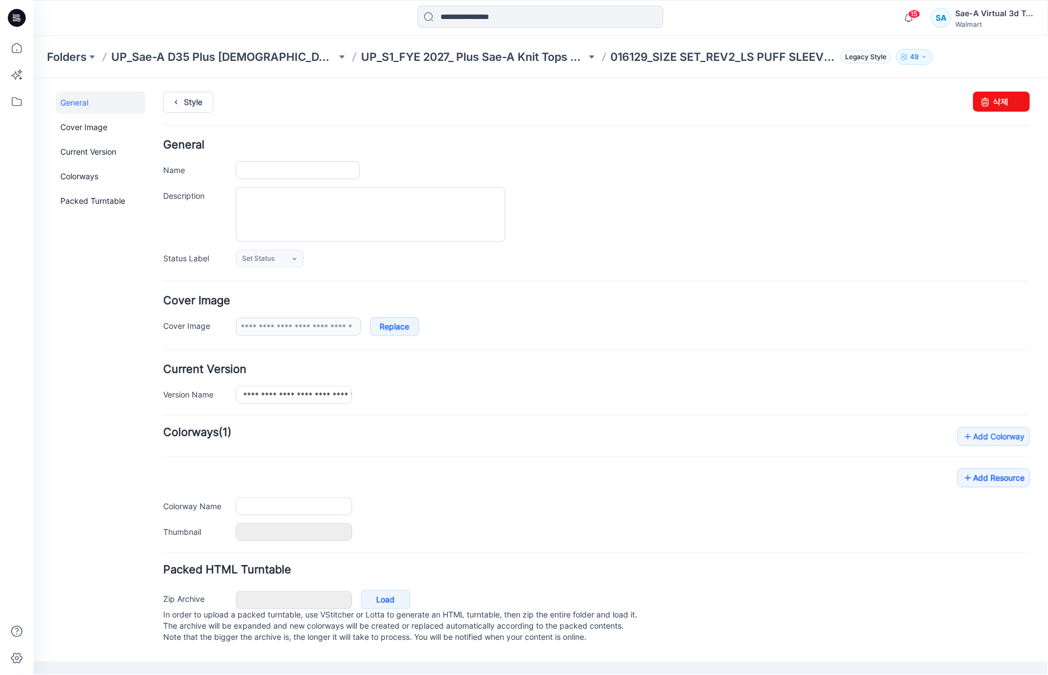
type input "**********"
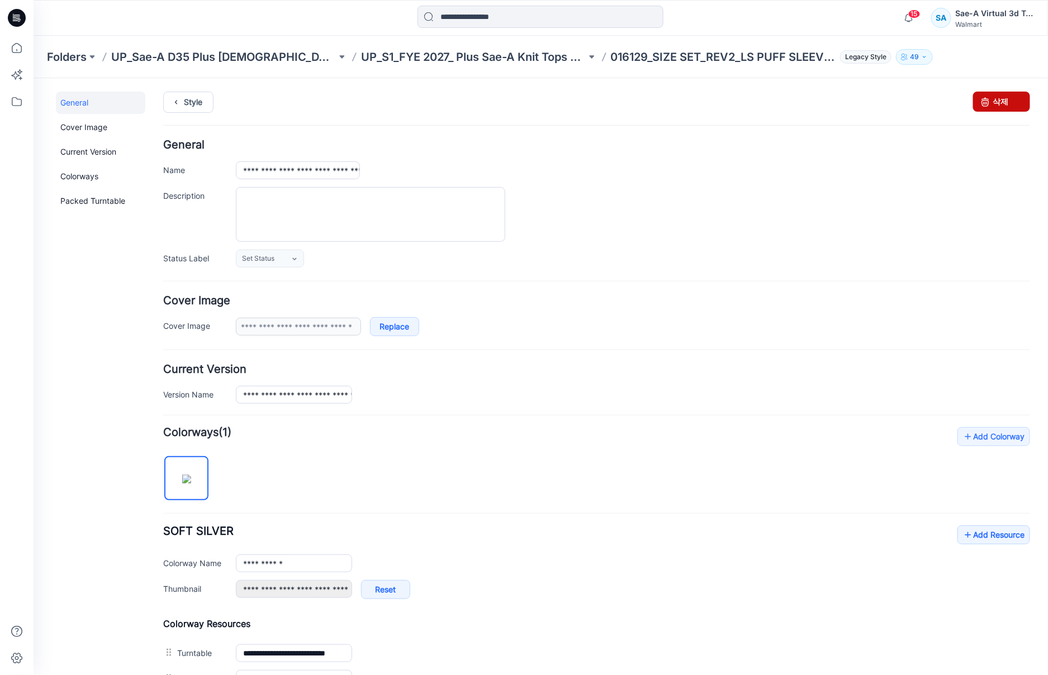
drag, startPoint x: 997, startPoint y: 102, endPoint x: 619, endPoint y: 154, distance: 381.8
click at [997, 102] on link "삭제" at bounding box center [1000, 101] width 57 height 20
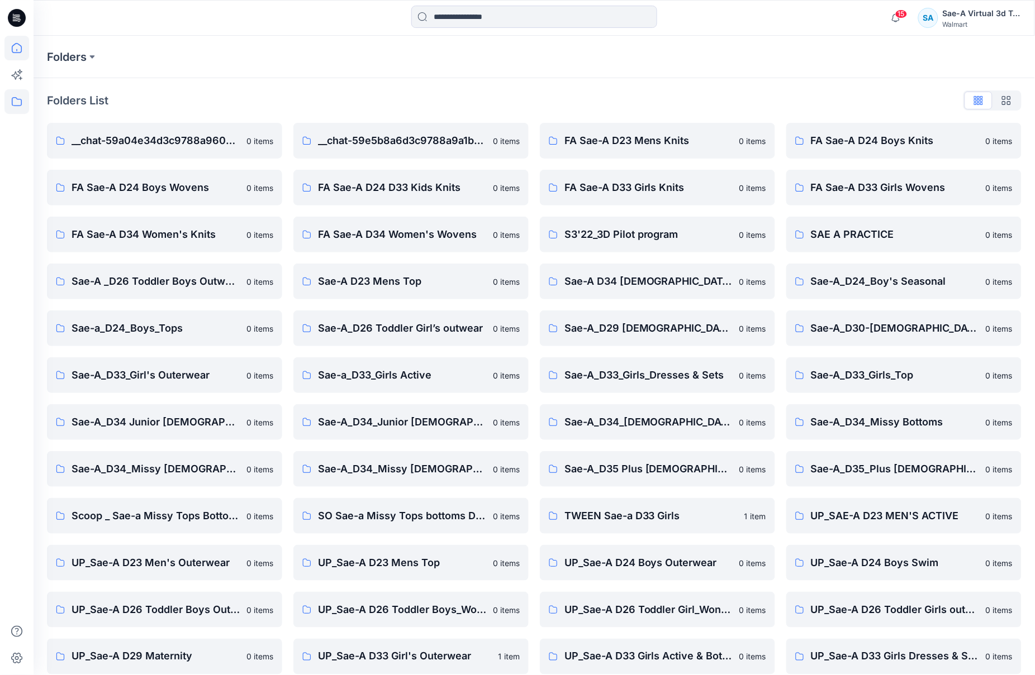
click at [28, 50] on div at bounding box center [17, 337] width 34 height 675
click at [26, 50] on icon at bounding box center [16, 48] width 25 height 25
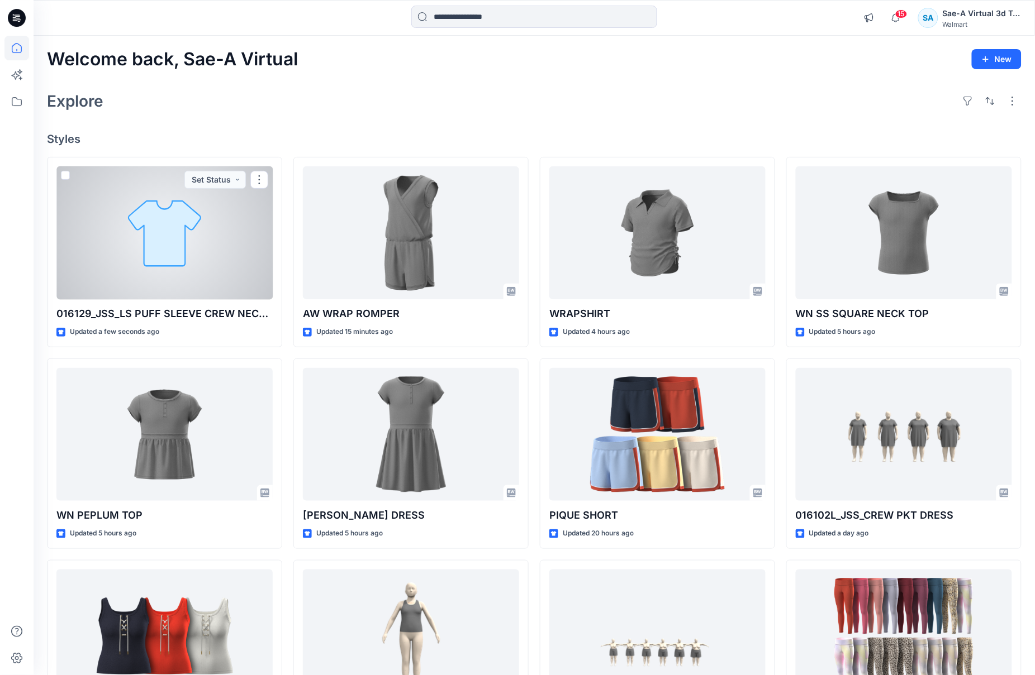
click at [199, 270] on div at bounding box center [164, 233] width 216 height 134
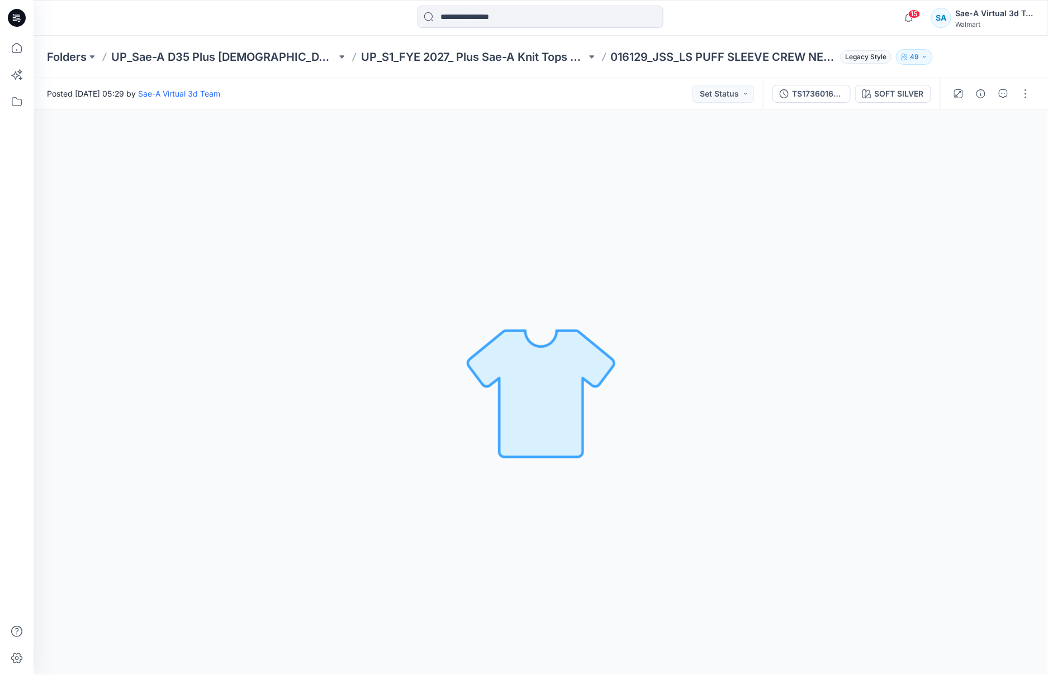
click at [644, 88] on div "Posted Tuesday, September 02, 2025 05:29 by Sae-A Virtual 3d Team Set Status" at bounding box center [398, 93] width 729 height 31
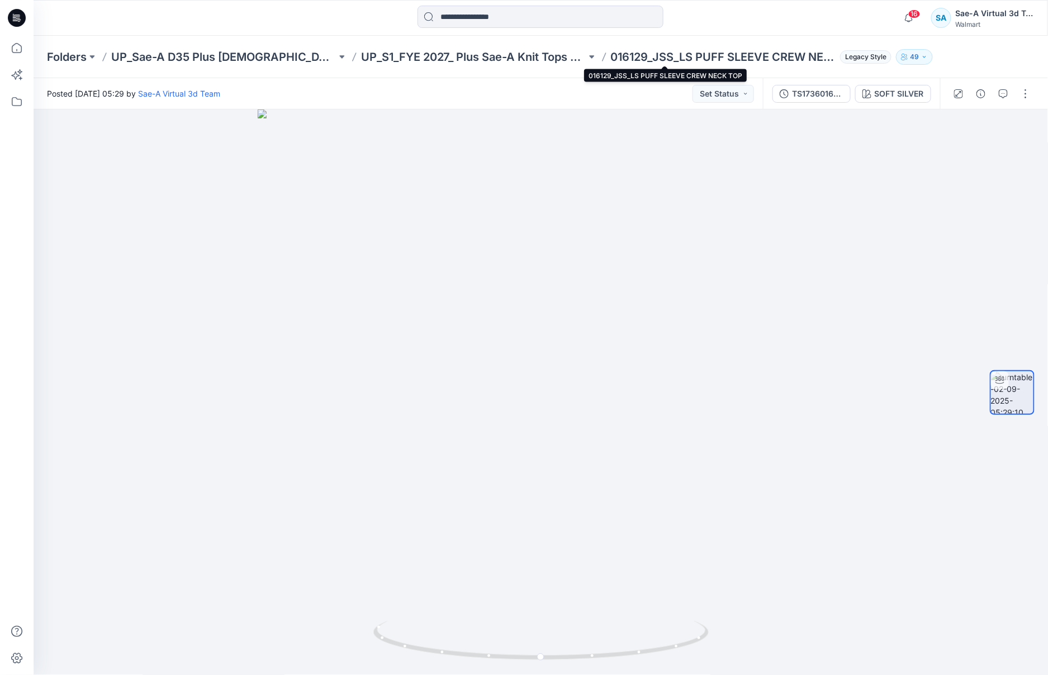
click at [611, 63] on p "016129_JSS_LS PUFF SLEEVE CREW NECK TOP" at bounding box center [723, 57] width 225 height 16
click at [496, 62] on p "UP_S1_FYE 2027_ Plus Sae-A Knit Tops & dresses" at bounding box center [473, 57] width 225 height 16
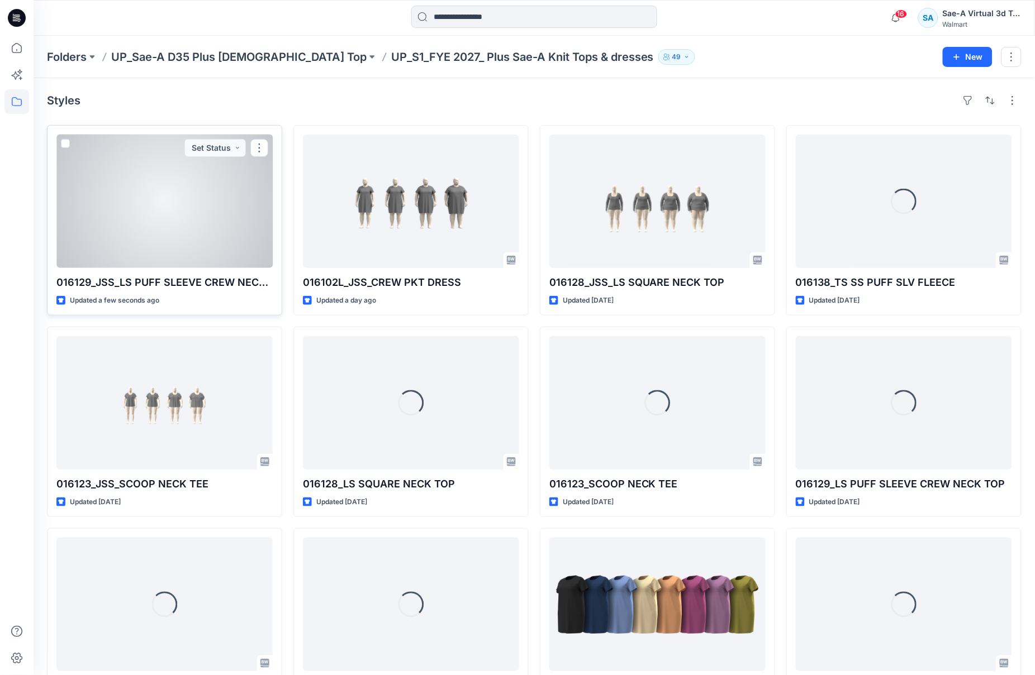
click at [226, 256] on div at bounding box center [164, 202] width 216 height 134
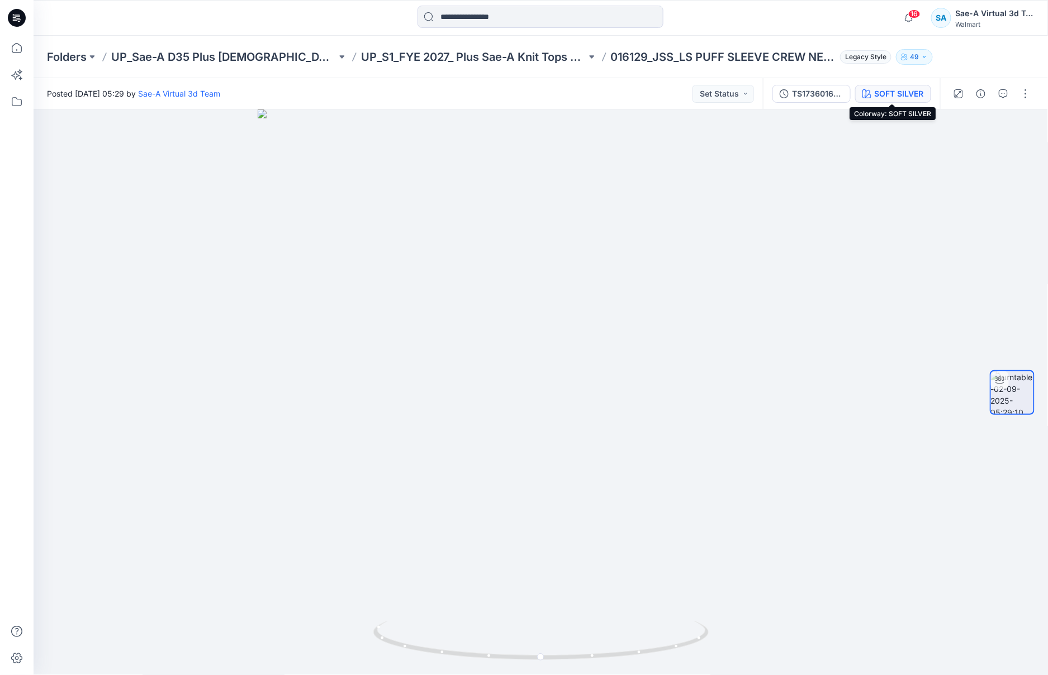
click at [868, 95] on icon "button" at bounding box center [866, 93] width 9 height 9
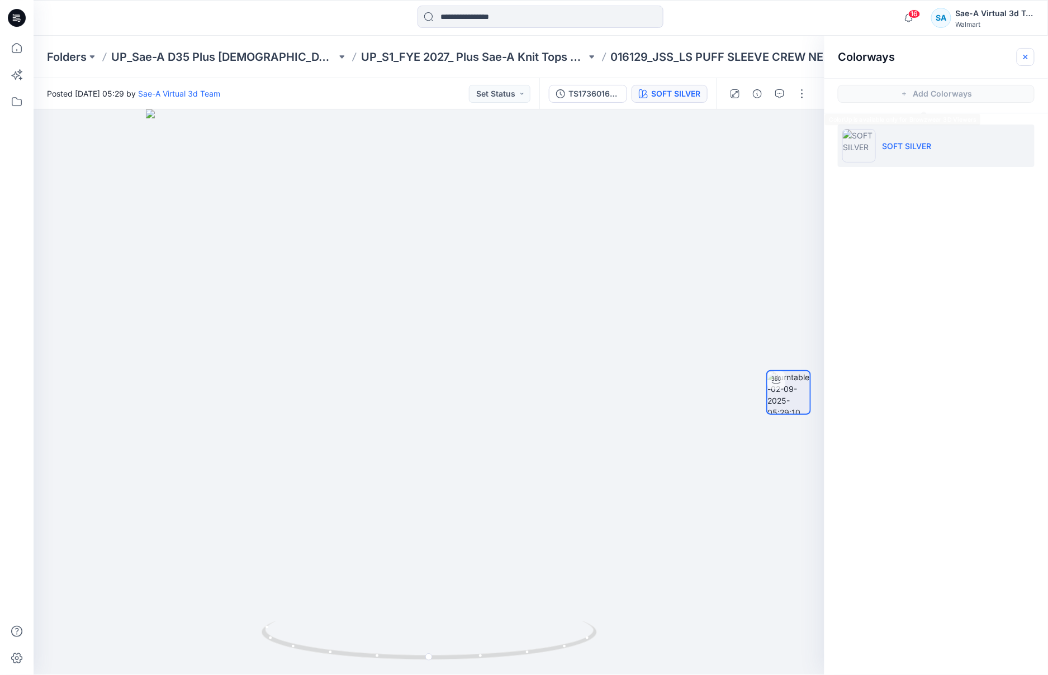
click at [1027, 60] on icon "button" at bounding box center [1025, 57] width 9 height 9
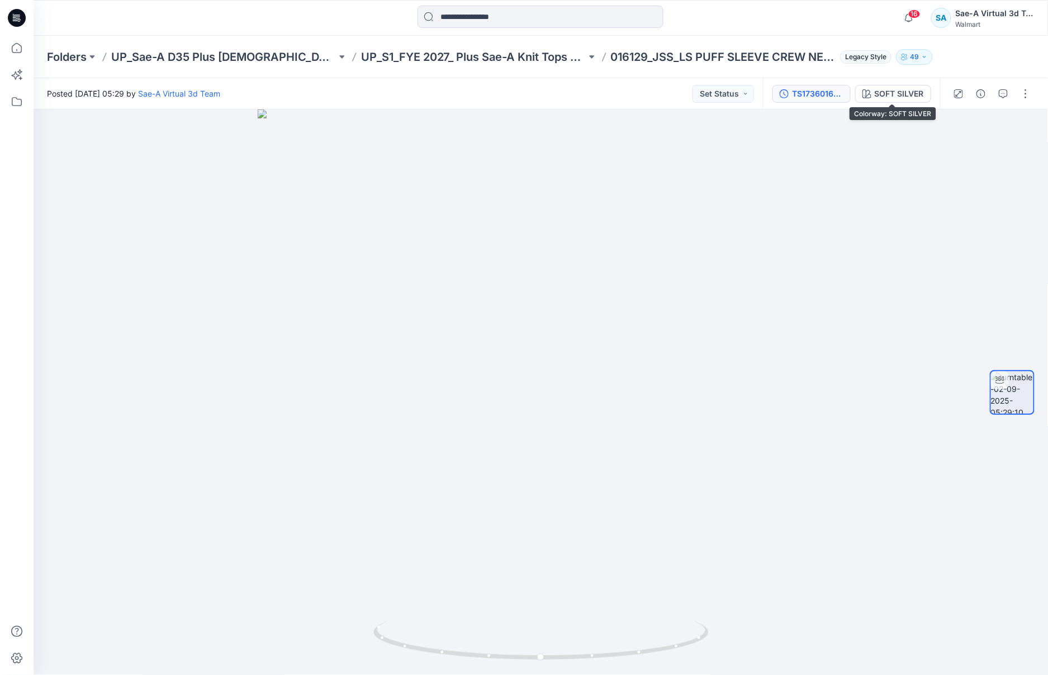
click at [832, 91] on div "TS1736016129_SIZE SET_REV2_LS PUFF SLEEVE CREW NECK TOP_SAEA_090125" at bounding box center [817, 94] width 51 height 12
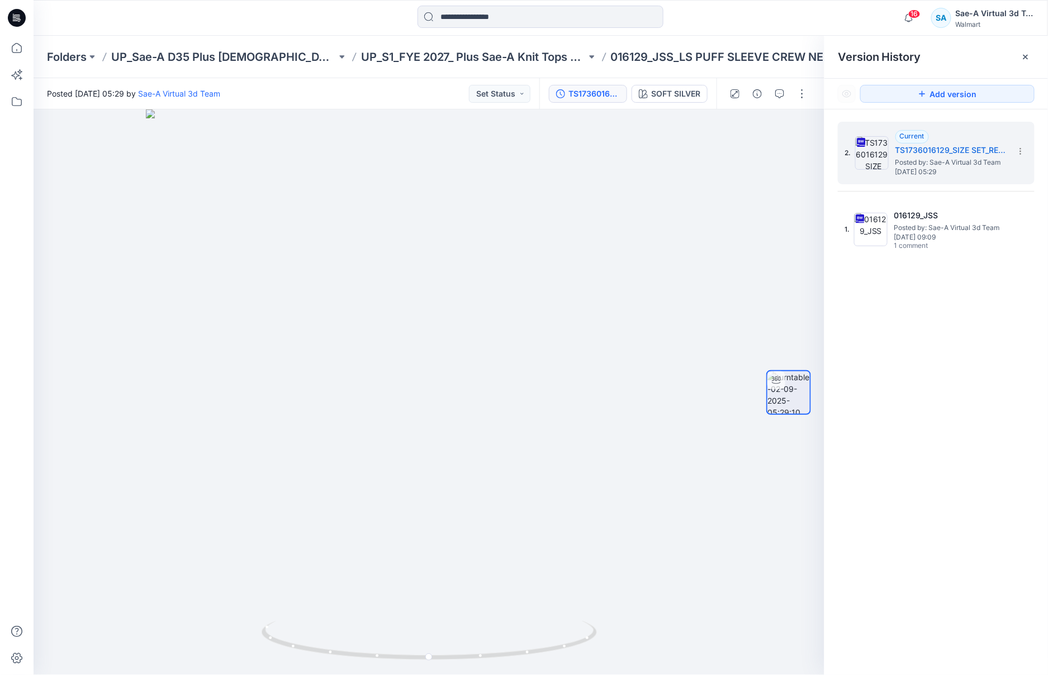
click at [961, 53] on div "Version History" at bounding box center [935, 57] width 197 height 16
click at [995, 321] on div "2. Current TS1736016129_SIZE SET_REV2_LS PUFF SLEEVE CREW NECK TOP_SAEA_090125 …" at bounding box center [935, 401] width 223 height 582
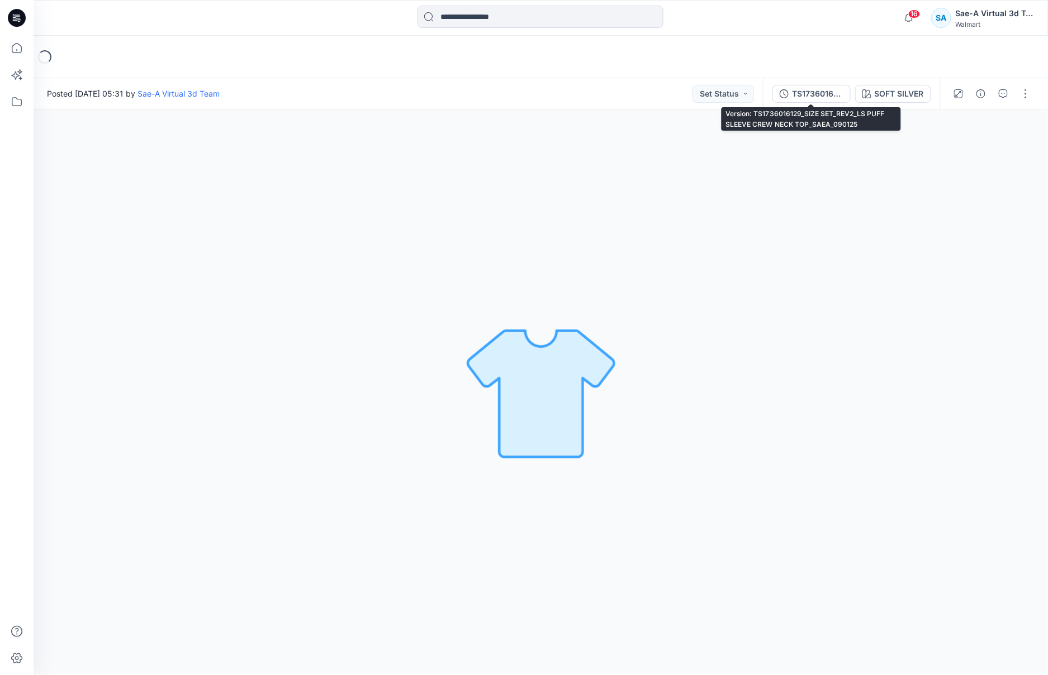
drag, startPoint x: 810, startPoint y: 96, endPoint x: 816, endPoint y: 108, distance: 13.7
click at [810, 96] on div "TS1736016129_SIZE SET_REV2_LS PUFF SLEEVE CREW NECK TOP_SAEA_090125" at bounding box center [817, 94] width 51 height 12
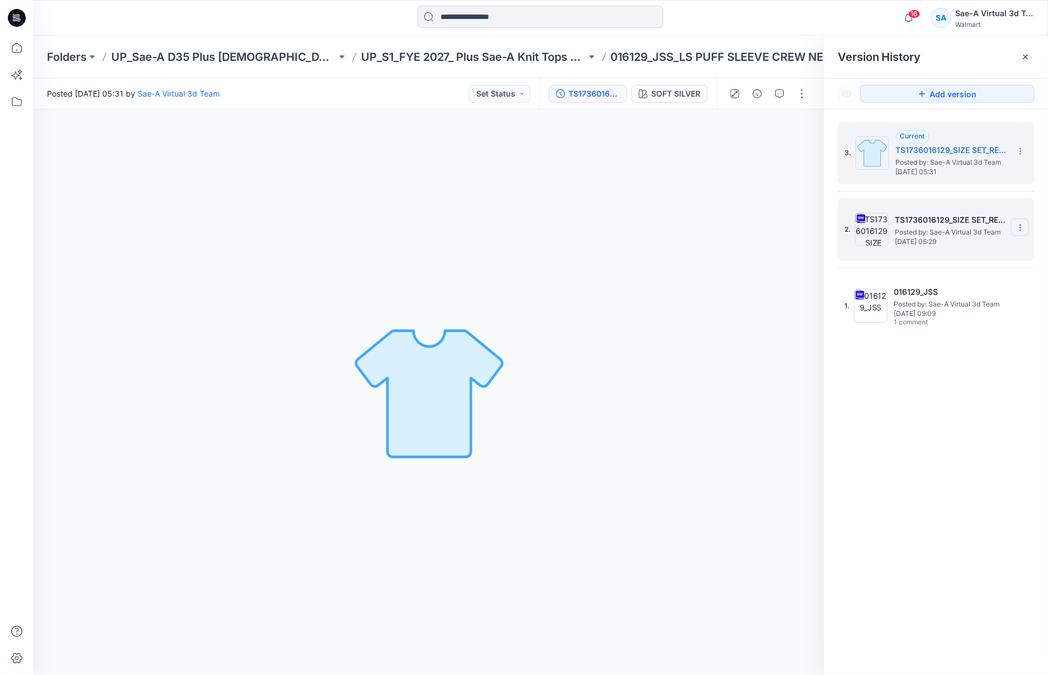
click at [1020, 223] on section at bounding box center [1020, 227] width 18 height 18
click at [957, 341] on span "Delete Version" at bounding box center [943, 344] width 52 height 13
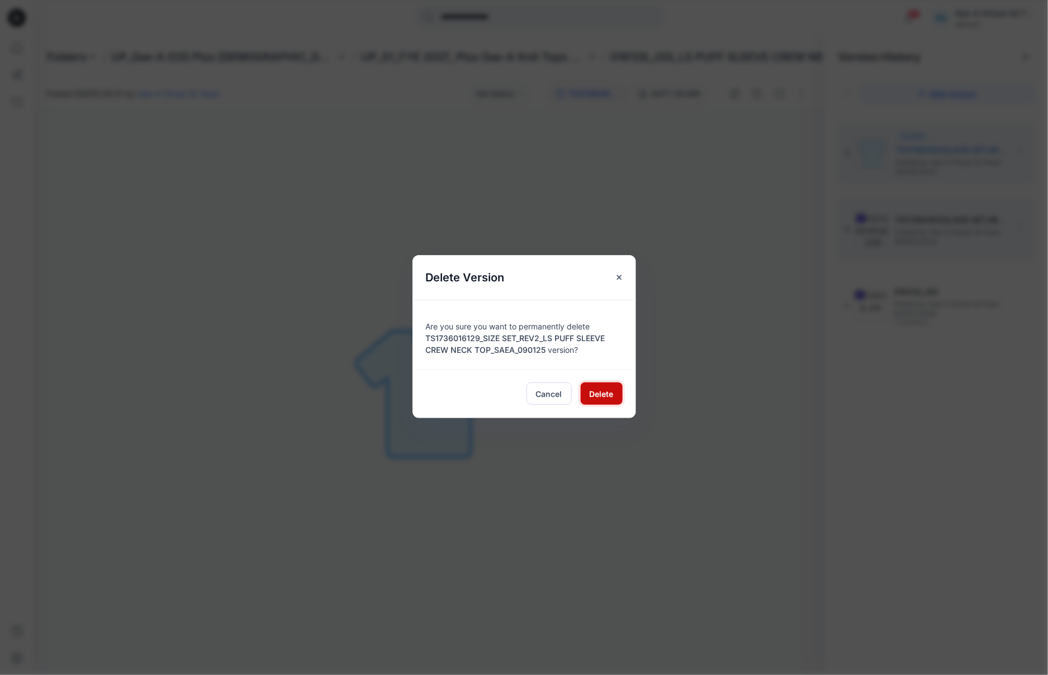
click at [601, 394] on span "Delete" at bounding box center [601, 394] width 24 height 12
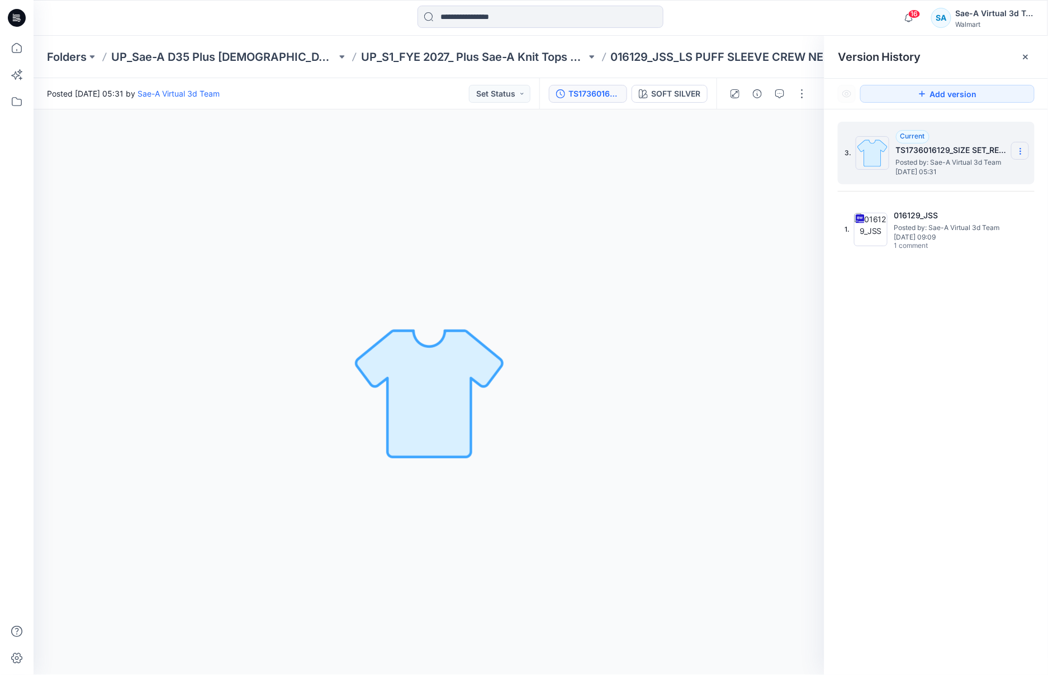
click at [1021, 150] on icon at bounding box center [1020, 151] width 9 height 9
click at [963, 197] on span "Rename Version" at bounding box center [946, 195] width 58 height 13
click at [954, 152] on input "**********" at bounding box center [964, 150] width 123 height 18
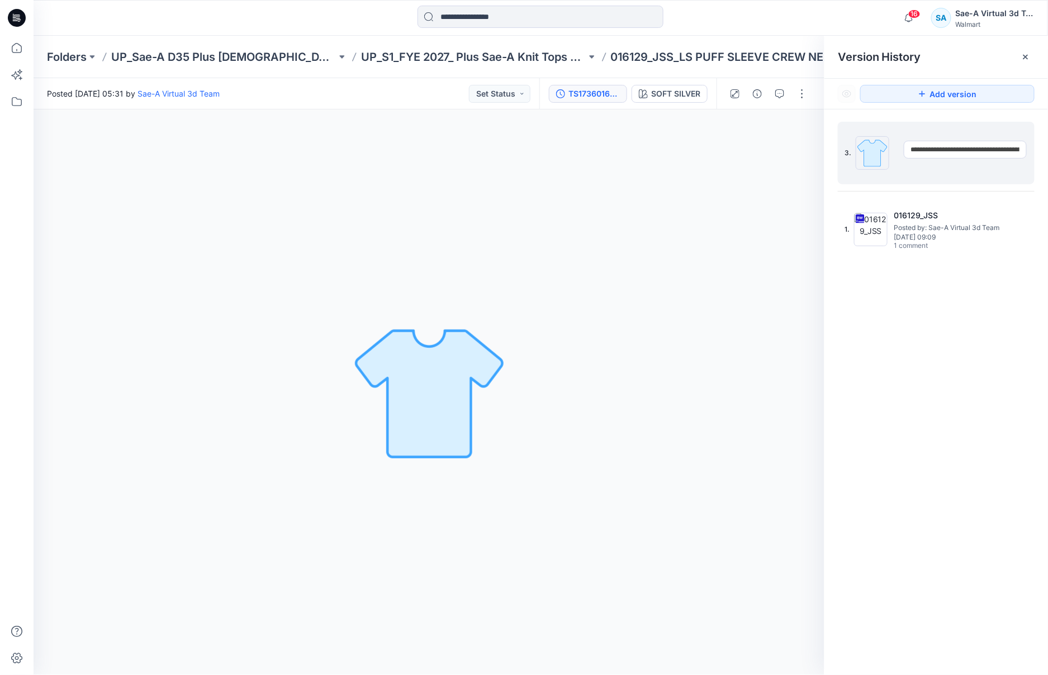
drag, startPoint x: 994, startPoint y: 147, endPoint x: 903, endPoint y: 154, distance: 91.3
click at [858, 151] on div "**********" at bounding box center [935, 153] width 197 height 63
type input "******"
drag, startPoint x: 970, startPoint y: 152, endPoint x: 909, endPoint y: 152, distance: 61.5
click at [865, 152] on div "3. ******" at bounding box center [935, 153] width 197 height 63
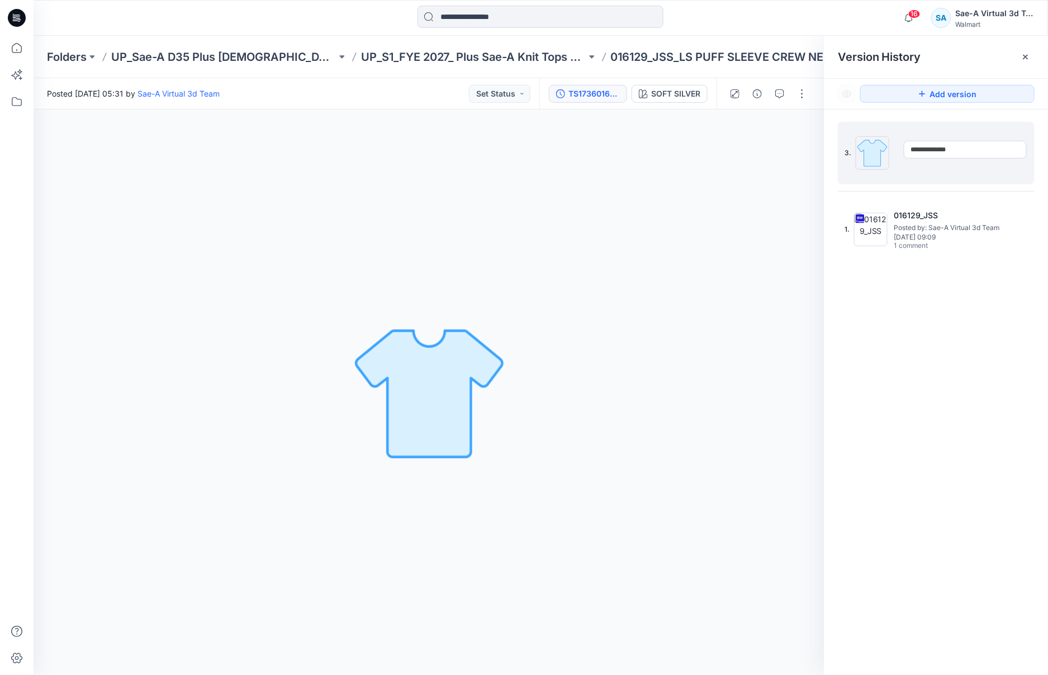
type input "**********"
click at [1000, 312] on div "3. Current TS1736016129_SIZE SET_REV2_LS PUFF SLEEVE CREW NECK TOP_SAEA_090125 …" at bounding box center [935, 401] width 223 height 582
click at [1021, 60] on icon at bounding box center [1025, 57] width 9 height 9
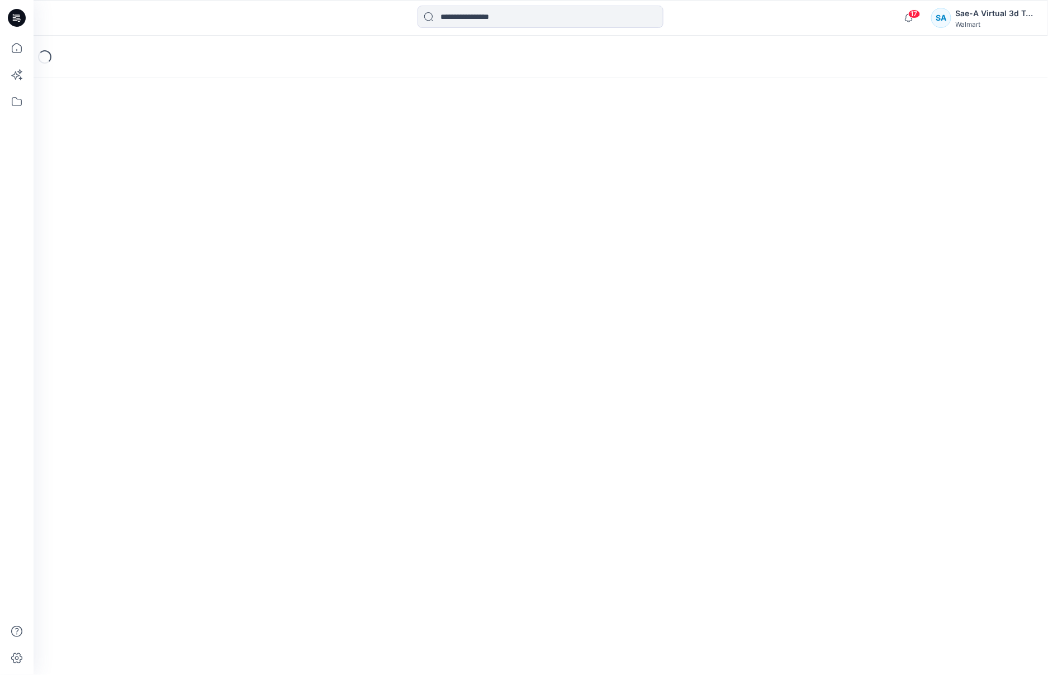
click at [879, 56] on div "Loading..." at bounding box center [541, 57] width 1014 height 42
click at [249, 62] on div "Loading..." at bounding box center [541, 57] width 1014 height 42
click at [896, 457] on div "Loading..." at bounding box center [541, 356] width 1014 height 640
click at [16, 45] on icon at bounding box center [16, 48] width 25 height 25
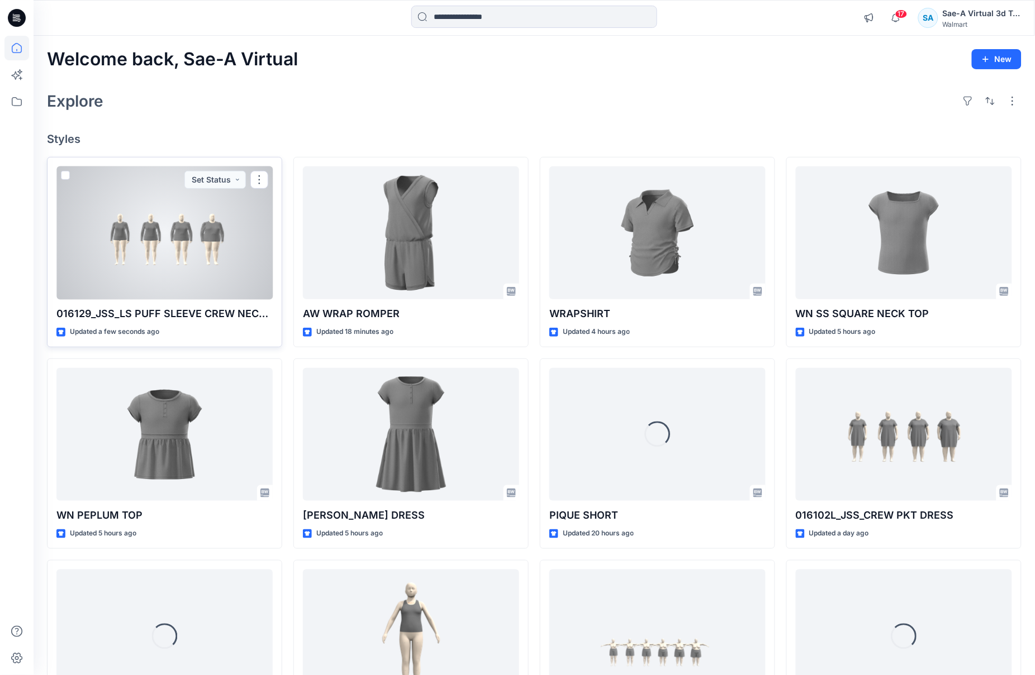
click at [208, 287] on div at bounding box center [164, 233] width 216 height 134
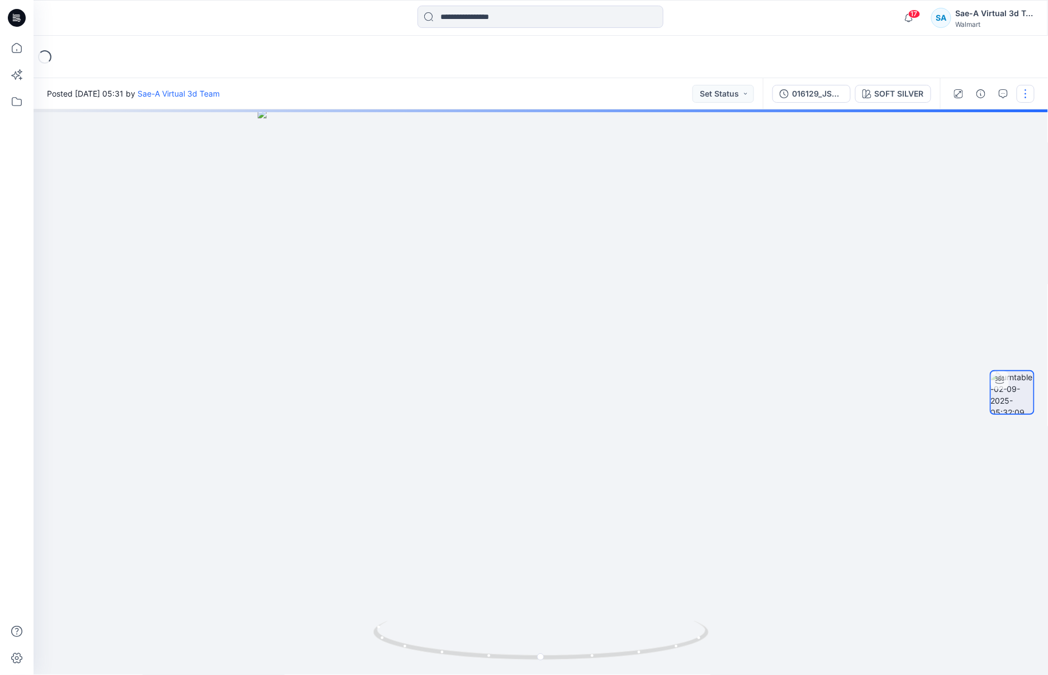
click at [1030, 91] on button "button" at bounding box center [1025, 94] width 18 height 18
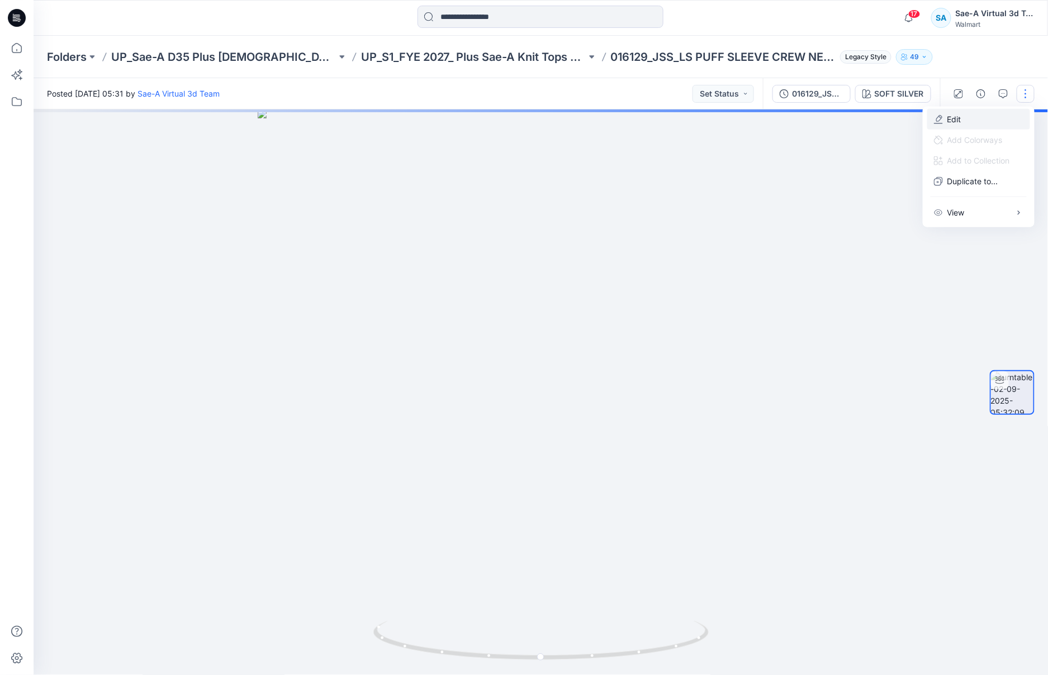
click at [968, 120] on button "Edit" at bounding box center [978, 119] width 103 height 21
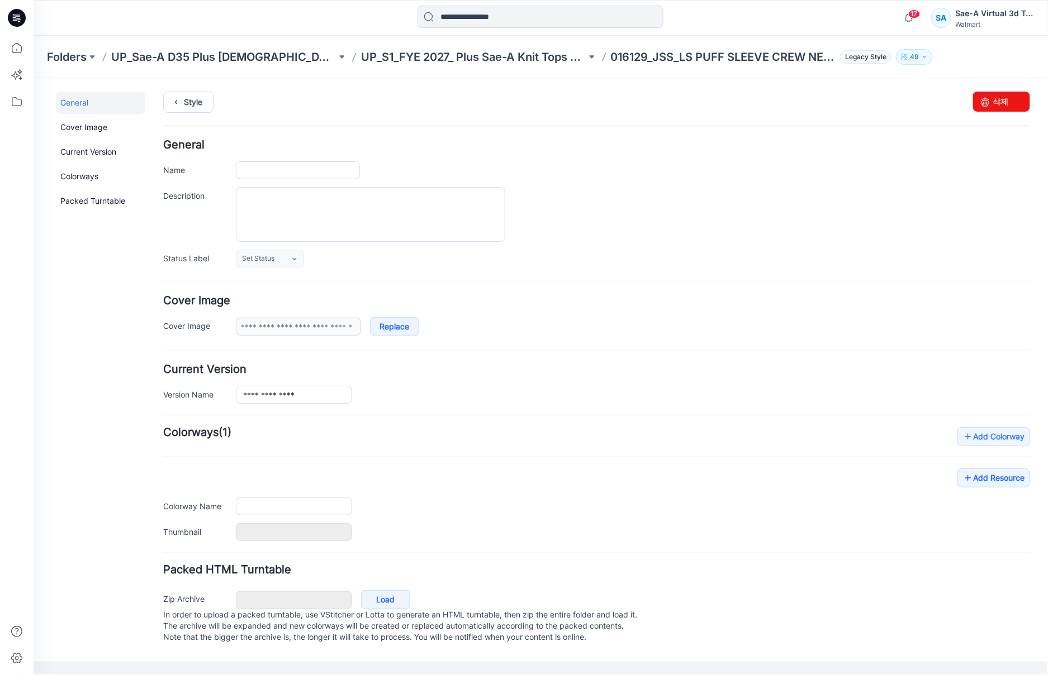
type input "**********"
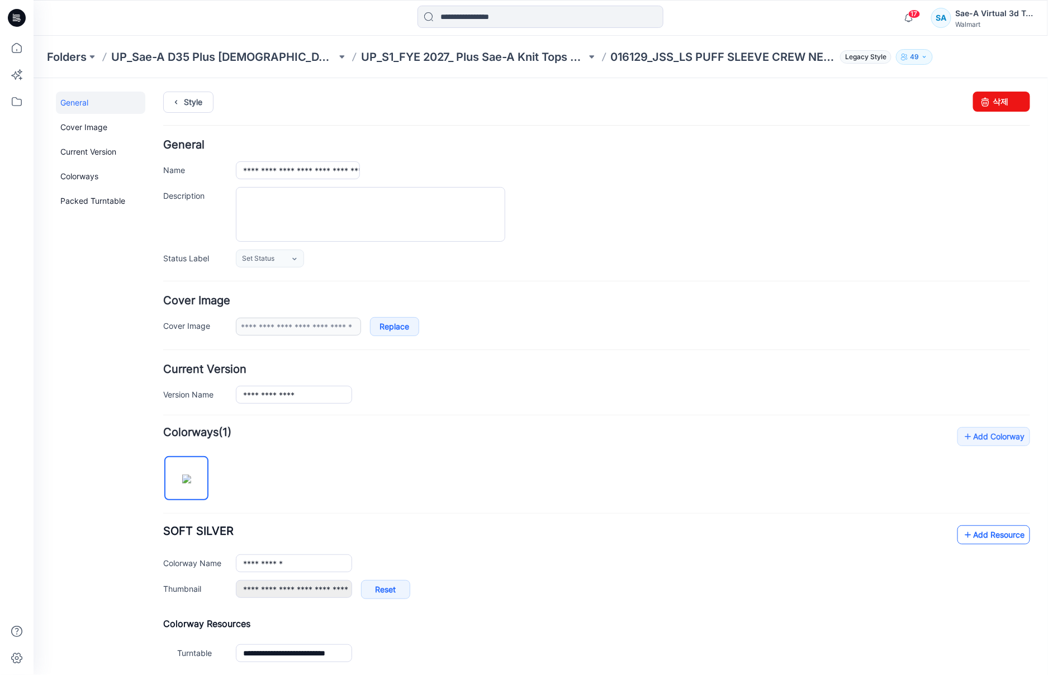
click at [964, 536] on link "Add Resource" at bounding box center [992, 534] width 73 height 19
click at [187, 102] on link "Style" at bounding box center [188, 101] width 50 height 21
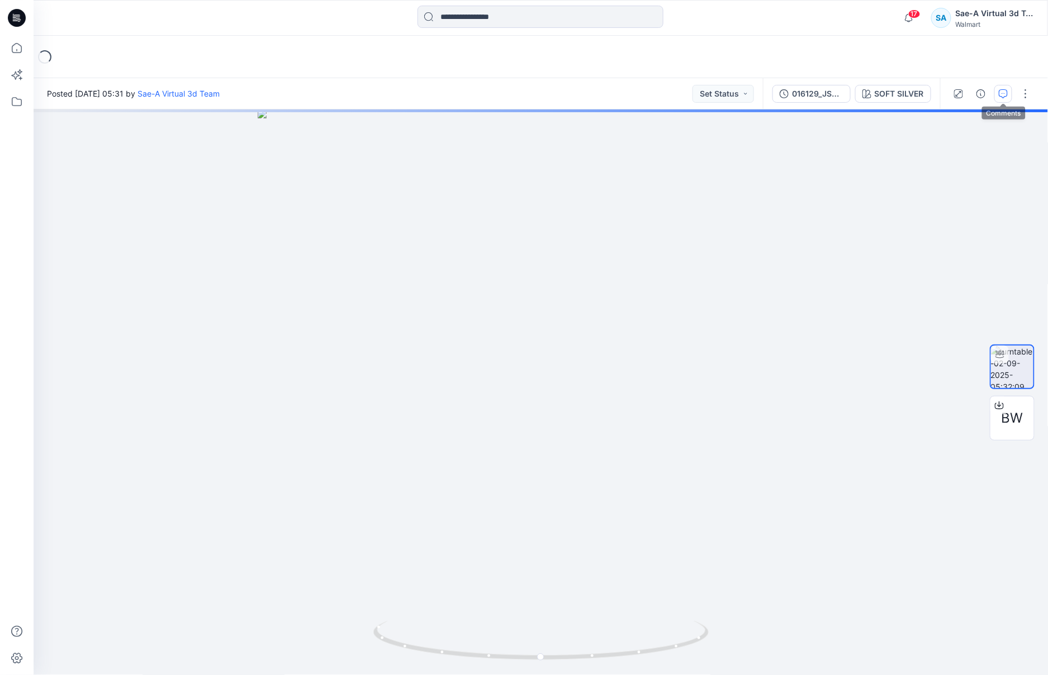
click at [1006, 97] on icon "button" at bounding box center [1002, 93] width 9 height 9
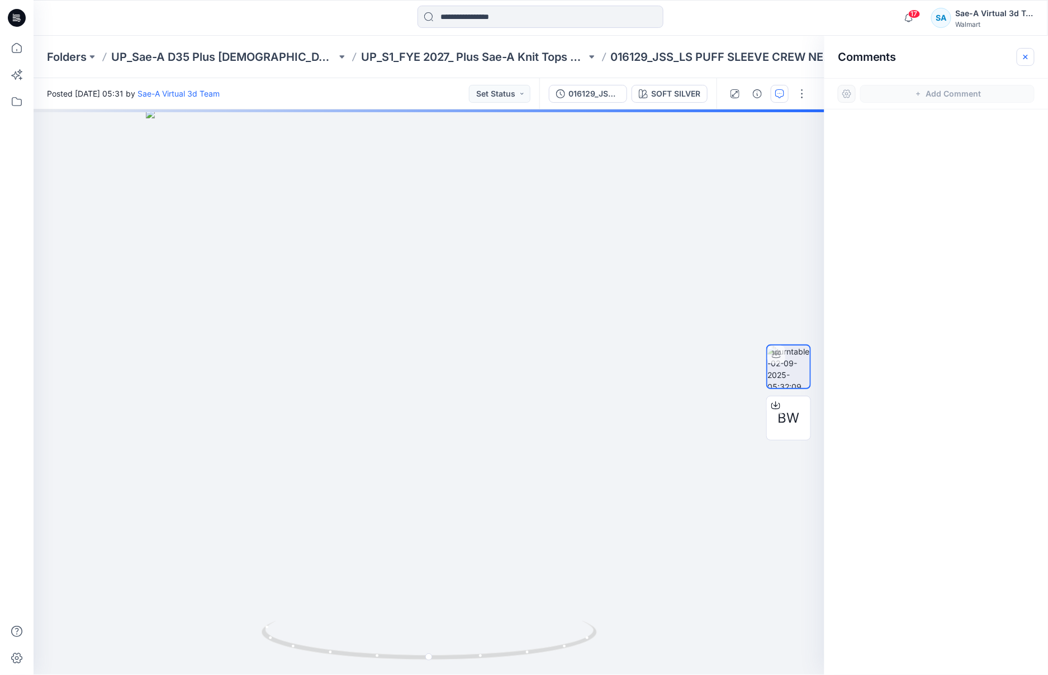
click at [1025, 60] on icon "button" at bounding box center [1025, 57] width 9 height 9
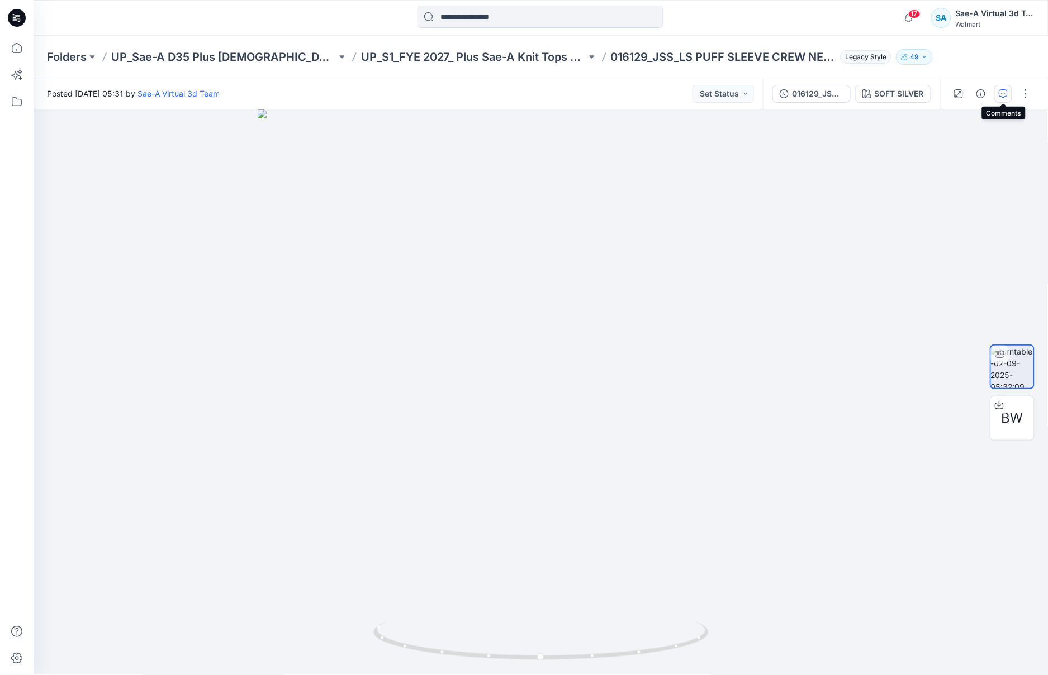
click at [1001, 96] on icon "button" at bounding box center [1002, 93] width 9 height 9
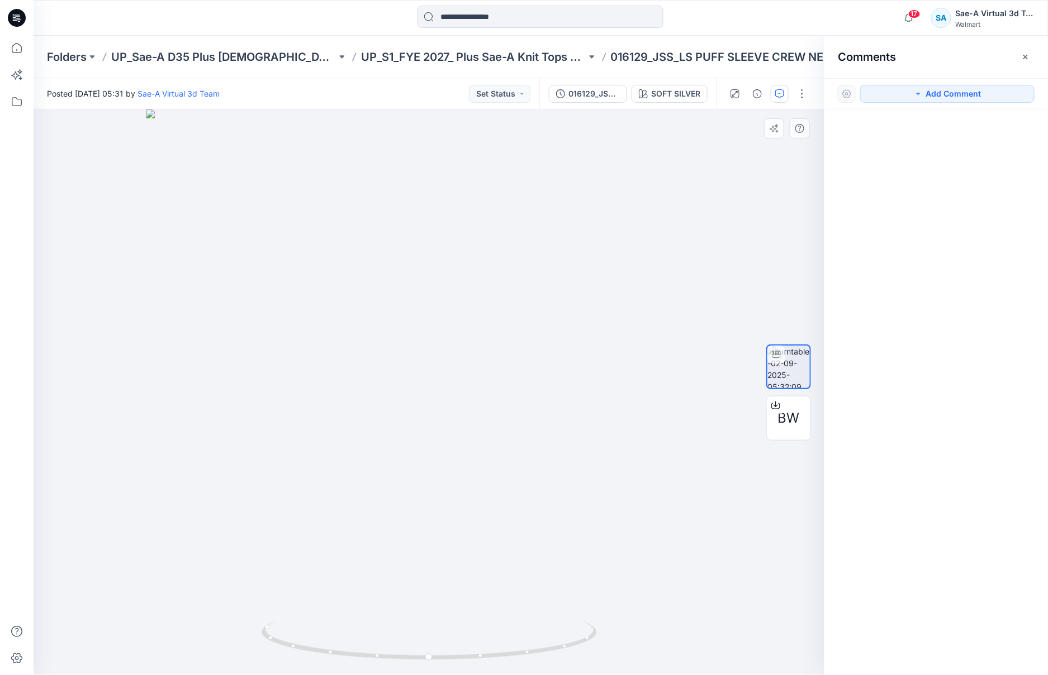
drag, startPoint x: 929, startPoint y: 92, endPoint x: 717, endPoint y: 150, distance: 220.1
click at [928, 92] on button "Add Comment" at bounding box center [947, 94] width 174 height 18
click at [596, 182] on div "1" at bounding box center [429, 393] width 791 height 566
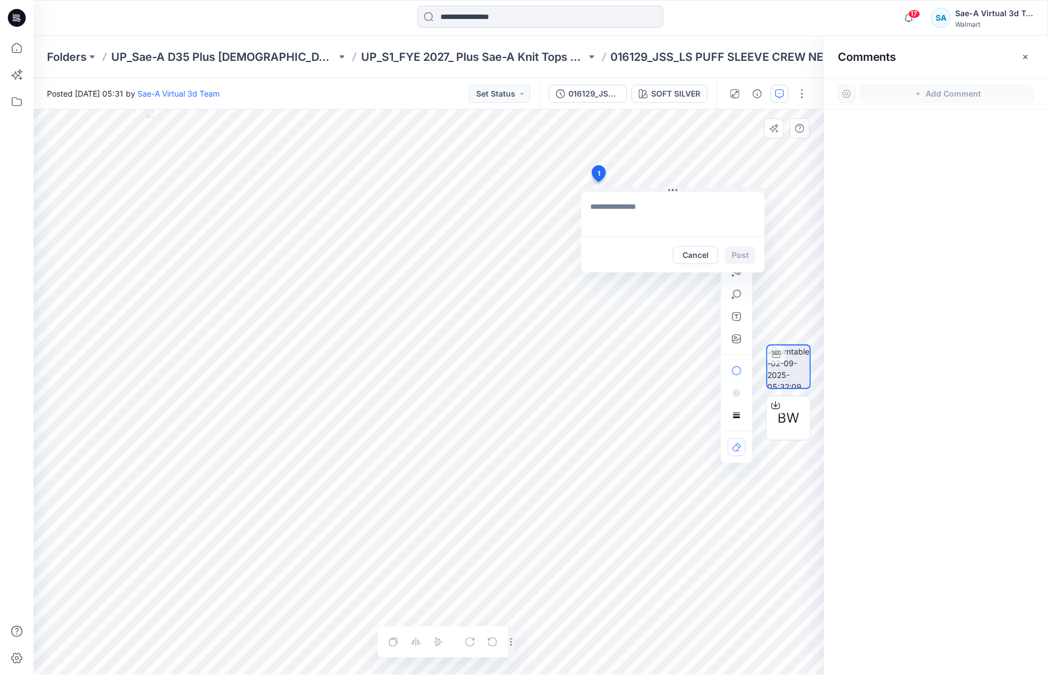
click at [659, 203] on textarea at bounding box center [672, 214] width 183 height 45
click at [708, 229] on textarea "**********" at bounding box center [672, 214] width 183 height 45
drag, startPoint x: 740, startPoint y: 211, endPoint x: 730, endPoint y: 211, distance: 10.1
click at [739, 211] on textarea "**********" at bounding box center [672, 214] width 183 height 45
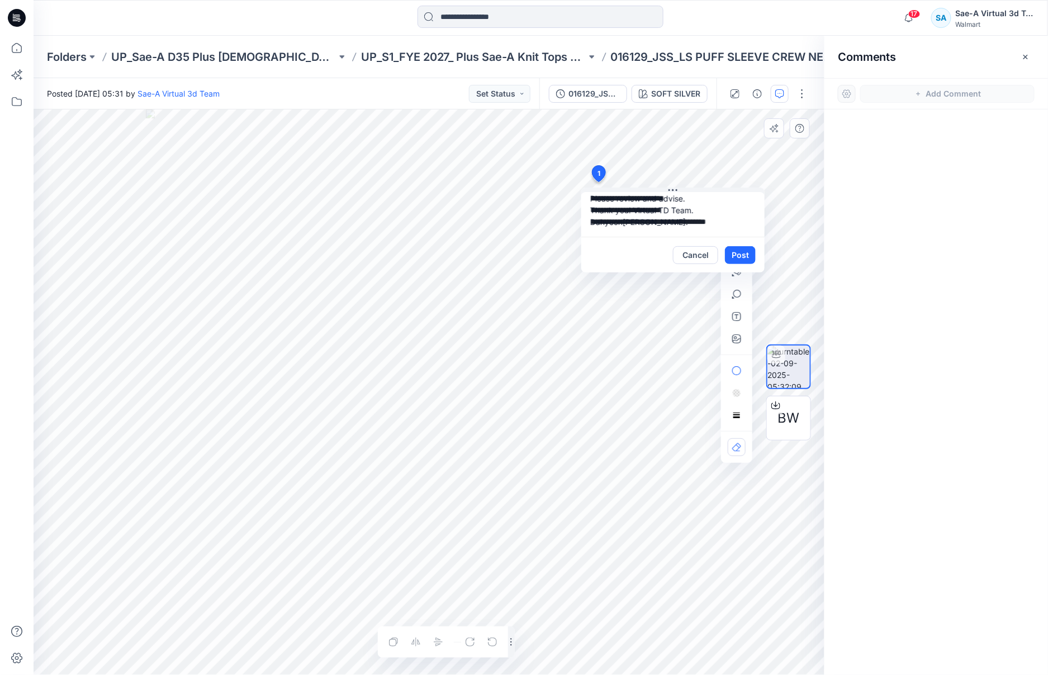
scroll to position [18, 0]
drag, startPoint x: 621, startPoint y: 228, endPoint x: 697, endPoint y: 220, distance: 75.9
click at [697, 220] on textarea "**********" at bounding box center [672, 214] width 183 height 45
type textarea "**********"
click at [746, 251] on button "Post" at bounding box center [740, 255] width 31 height 18
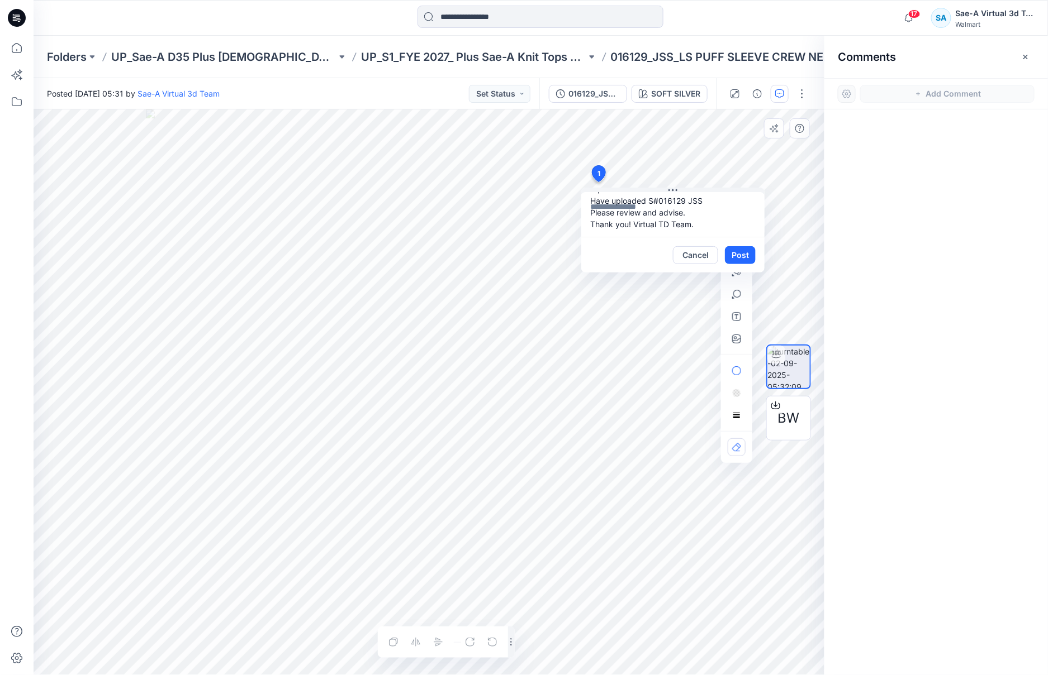
scroll to position [0, 0]
